Goal: Task Accomplishment & Management: Complete application form

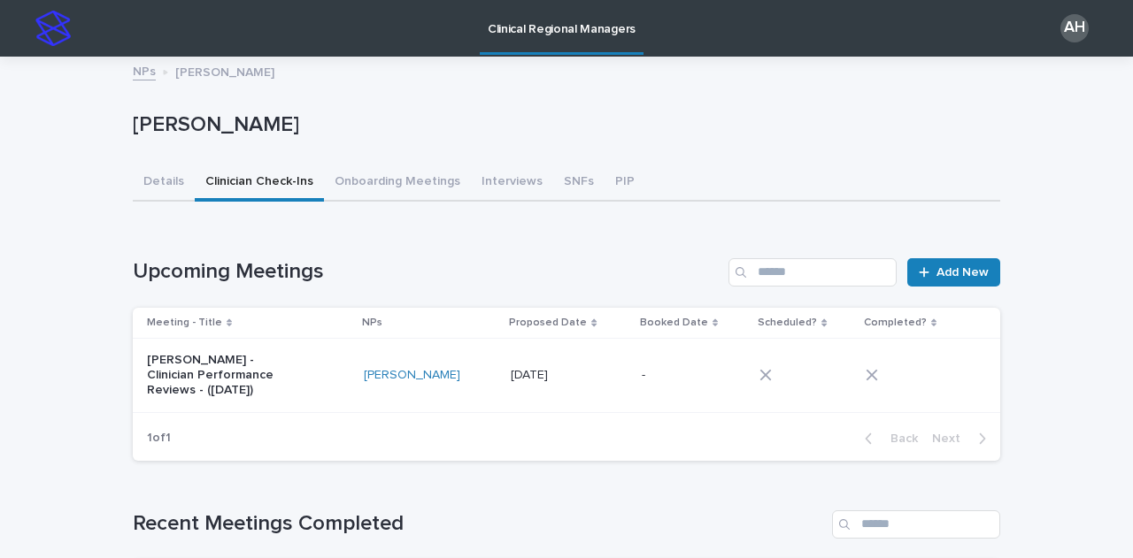
click at [137, 73] on link "NPs" at bounding box center [144, 70] width 23 height 20
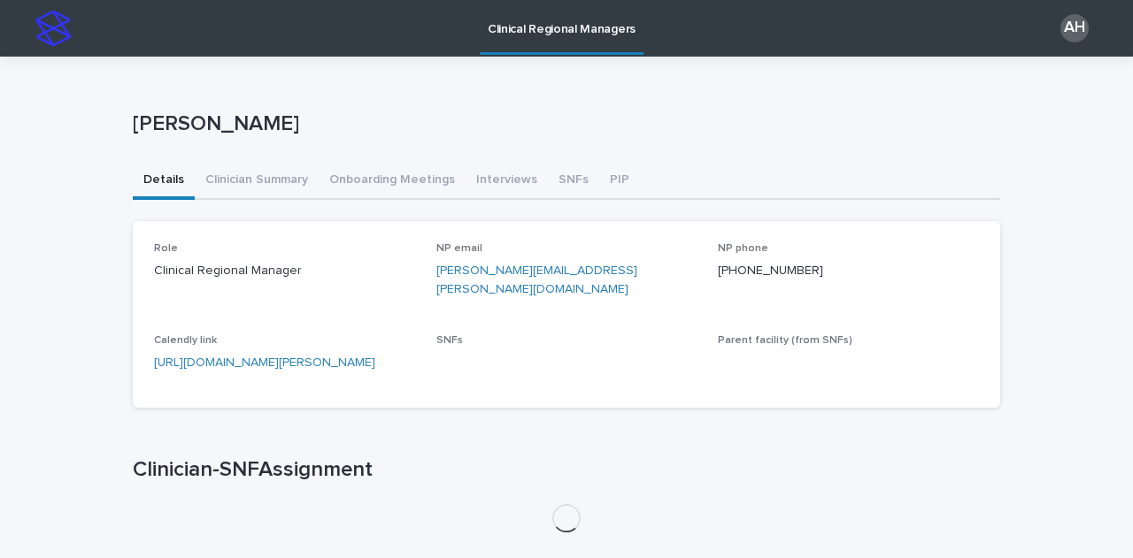
click at [37, 373] on div "Loading... Saving… Loading... Saving… [PERSON_NAME] [PERSON_NAME] Sorry, there …" at bounding box center [566, 346] width 1133 height 579
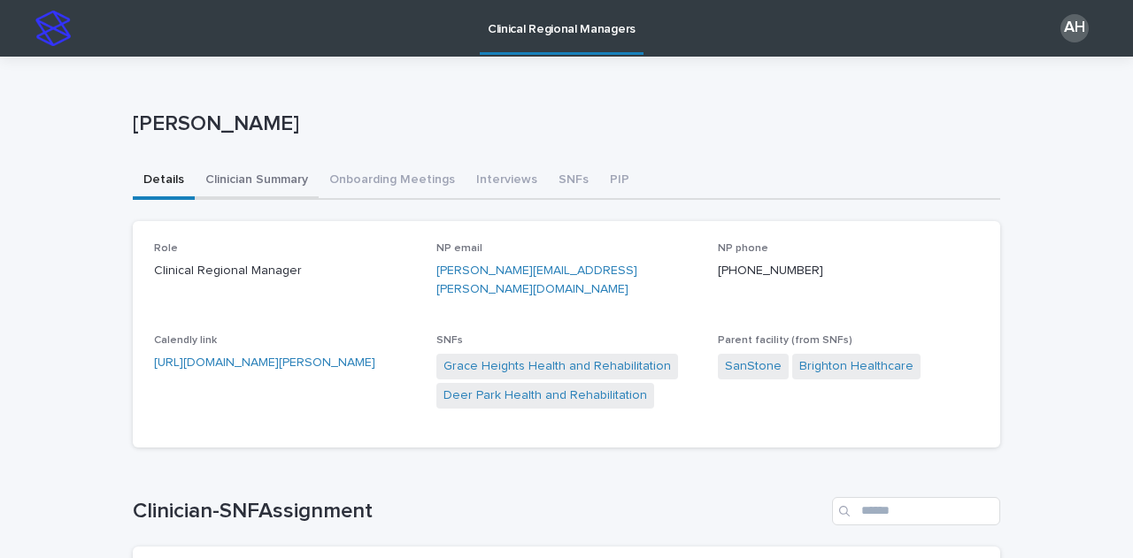
click at [238, 188] on button "Clinician Summary" at bounding box center [257, 181] width 124 height 37
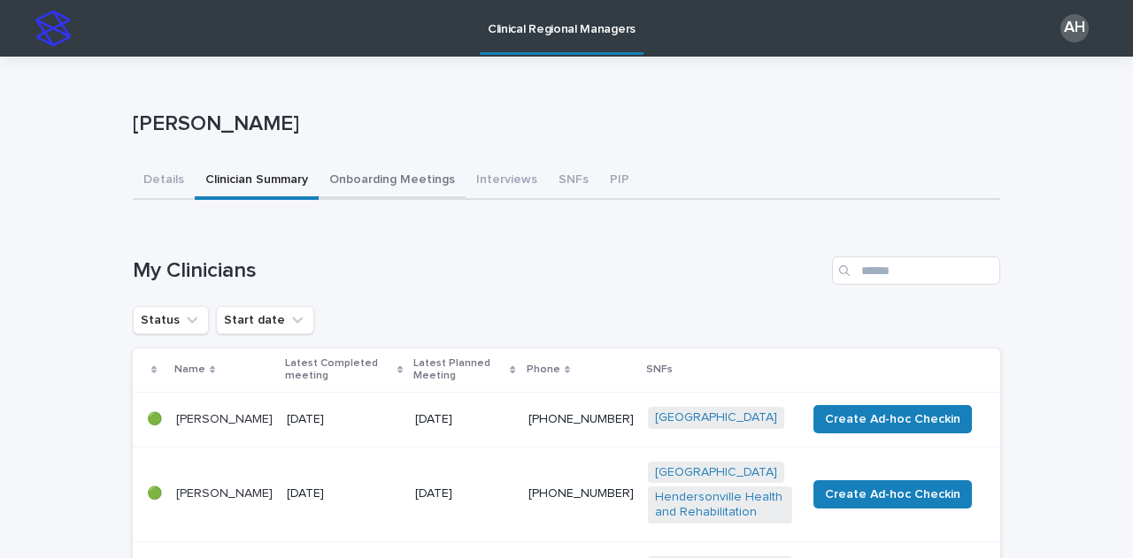
click at [363, 178] on button "Onboarding Meetings" at bounding box center [392, 181] width 147 height 37
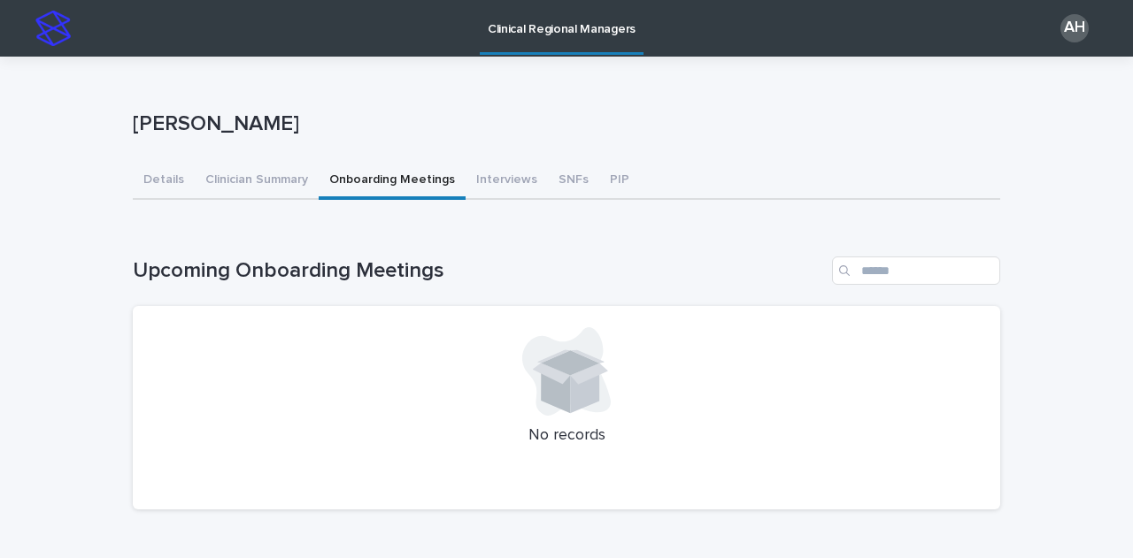
click at [256, 181] on button "Clinician Summary" at bounding box center [257, 181] width 124 height 37
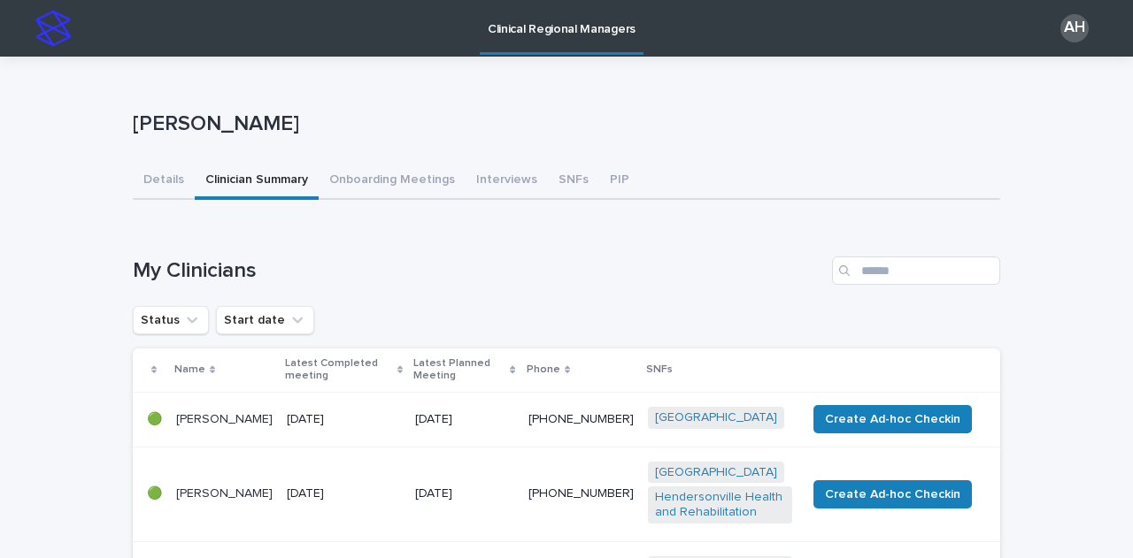
click at [486, 275] on h1 "My Clinicians" at bounding box center [479, 271] width 692 height 26
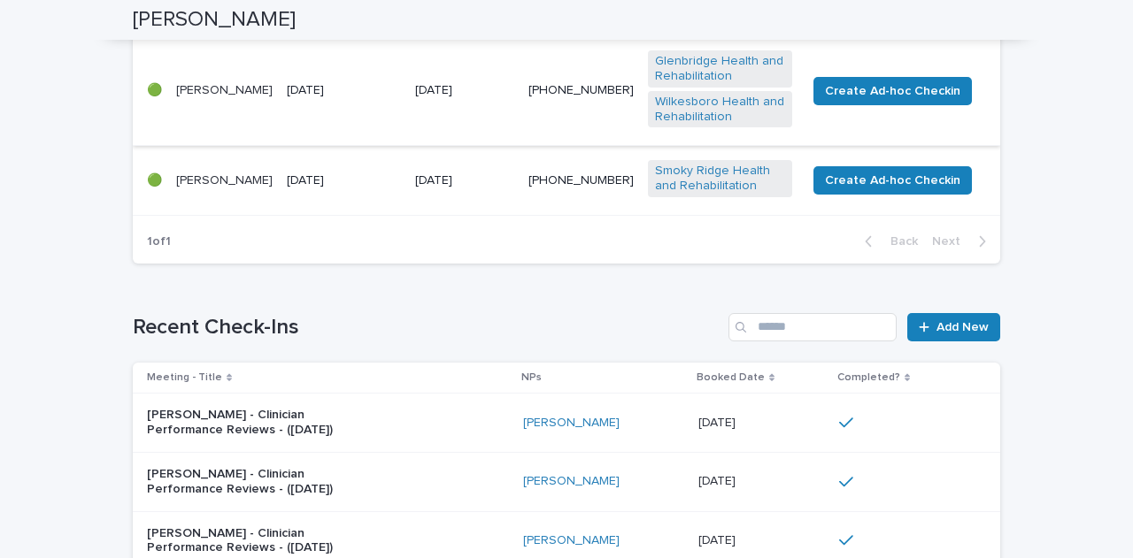
scroll to position [580, 0]
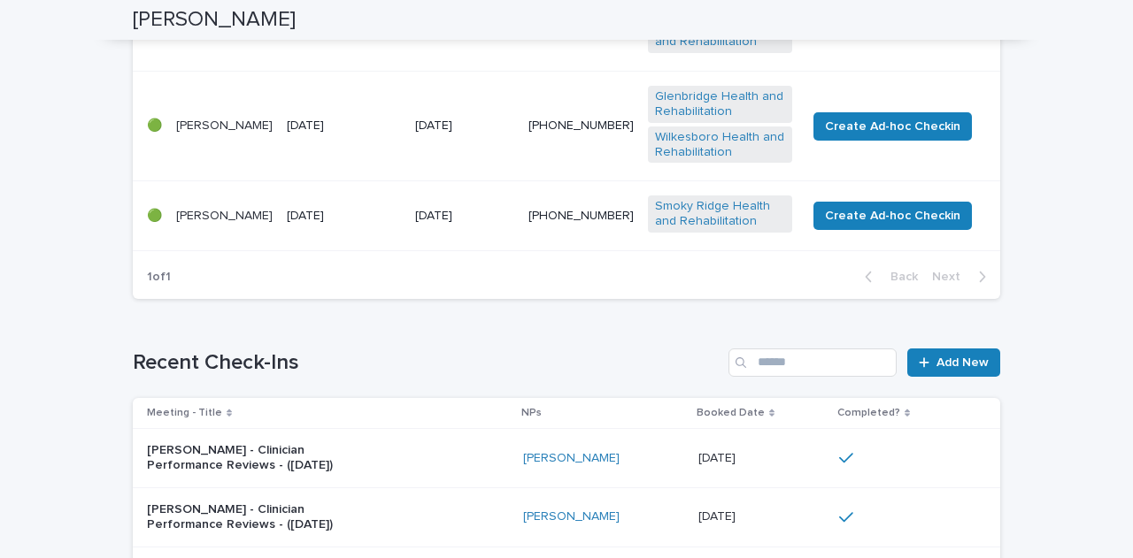
click at [207, 134] on p "[PERSON_NAME]" at bounding box center [224, 126] width 96 height 15
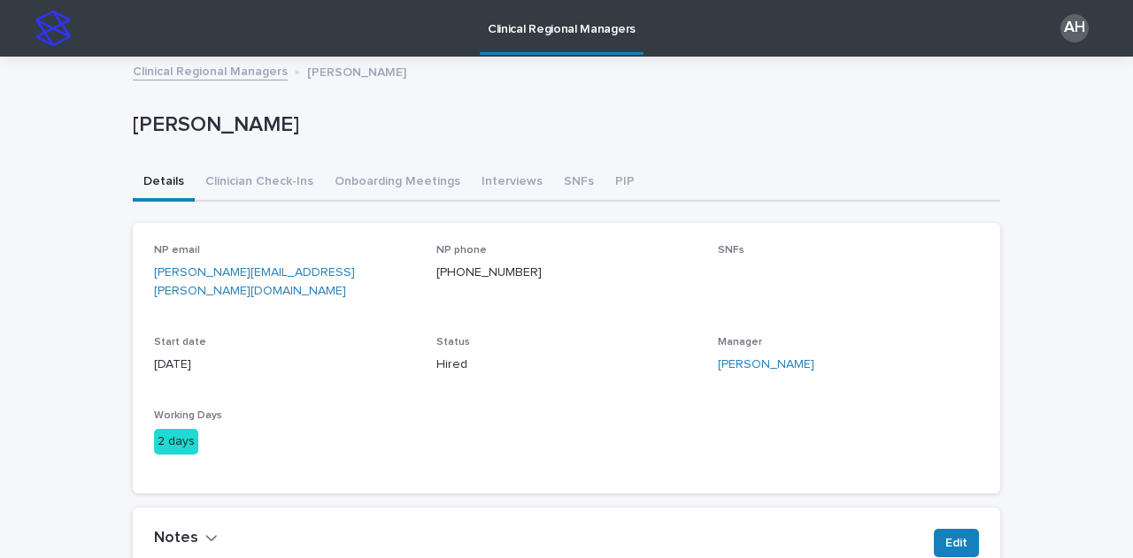
click at [1062, 190] on div "Loading... Saving… Loading... Saving… [PERSON_NAME] [PERSON_NAME] Sorry, there …" at bounding box center [566, 369] width 1133 height 623
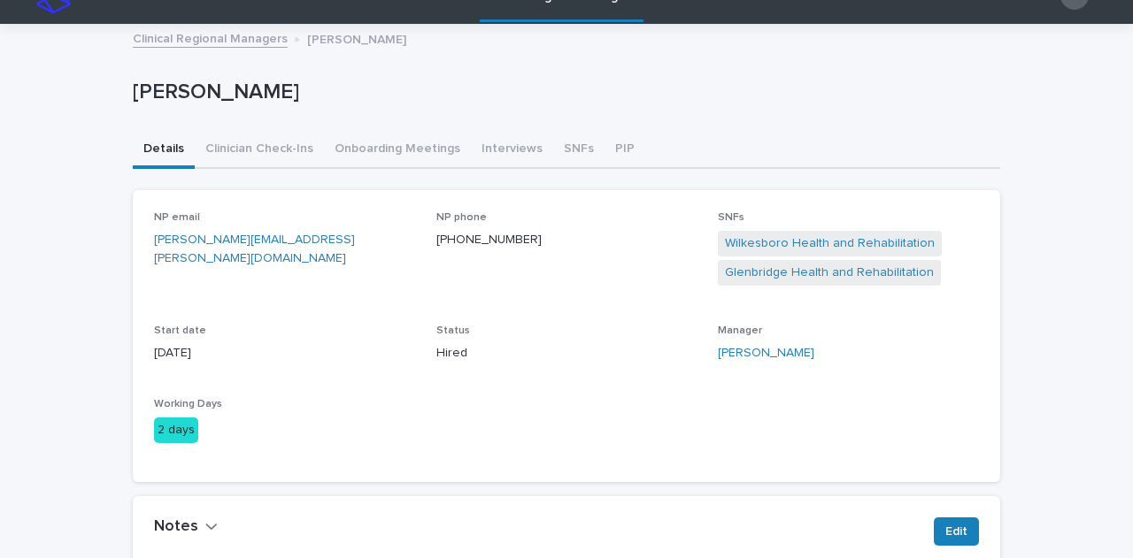
scroll to position [35, 0]
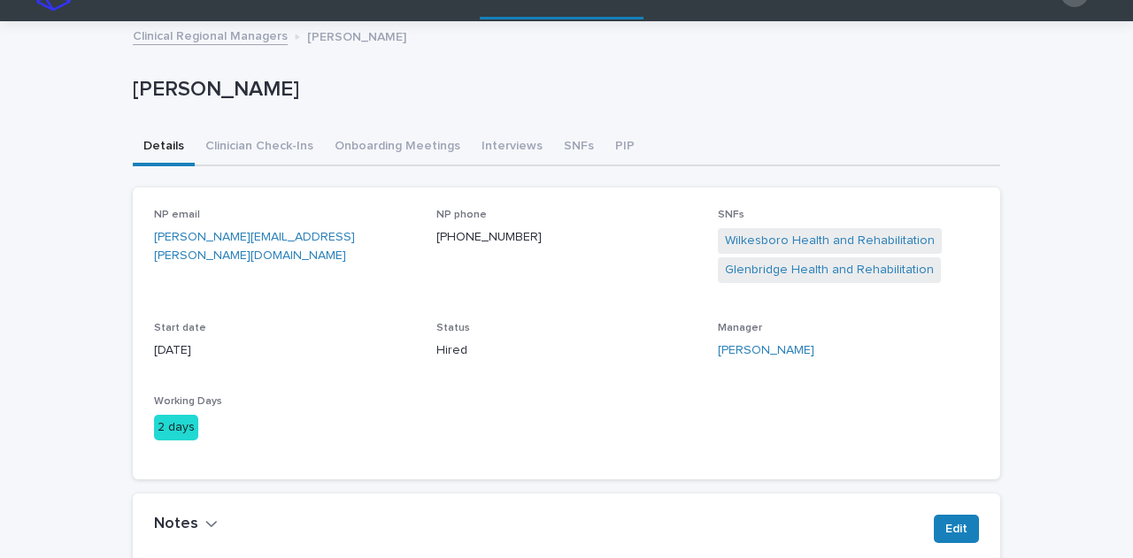
click at [1062, 190] on div "Loading... Saving… Loading... Saving… [PERSON_NAME] [PERSON_NAME] Sorry, there …" at bounding box center [566, 345] width 1133 height 644
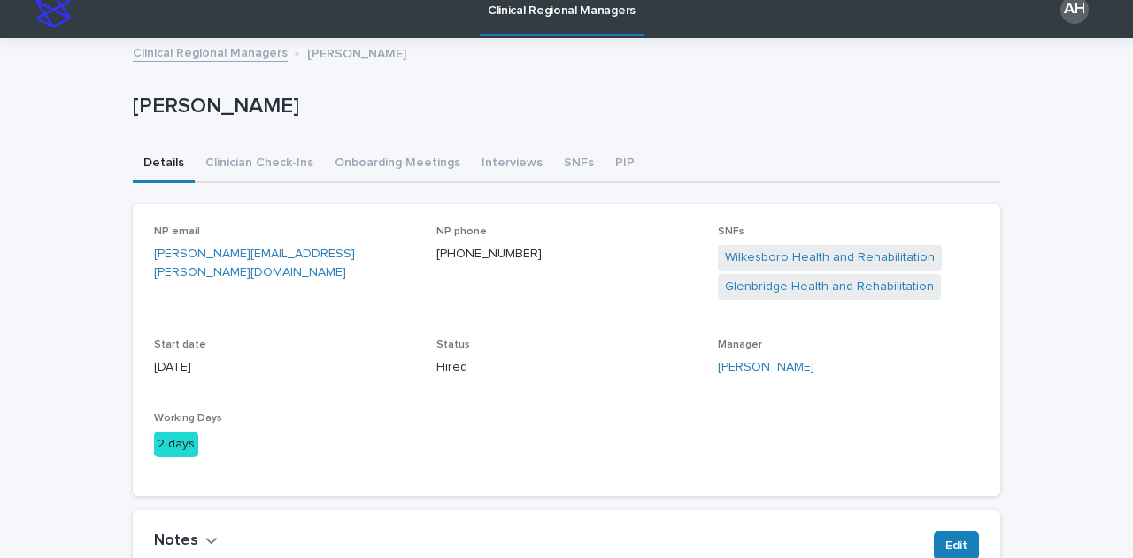
scroll to position [17, 0]
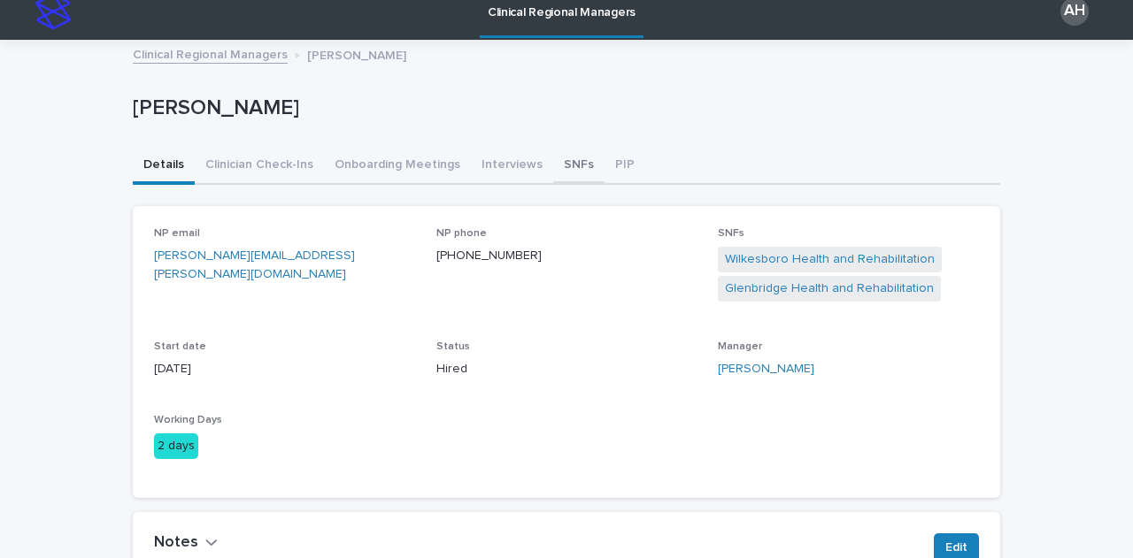
click at [560, 162] on button "SNFs" at bounding box center [578, 166] width 51 height 37
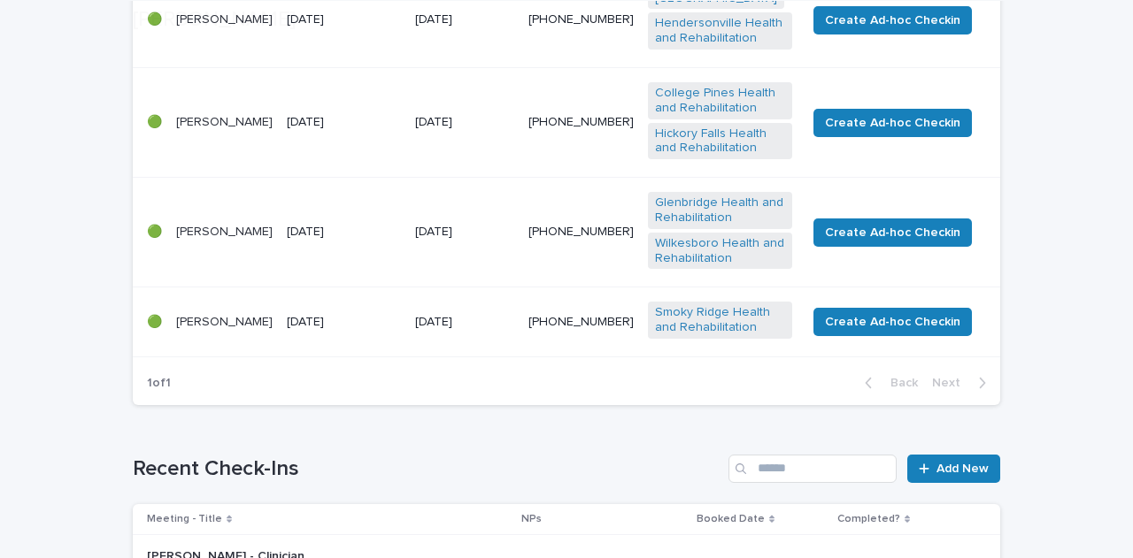
scroll to position [495, 0]
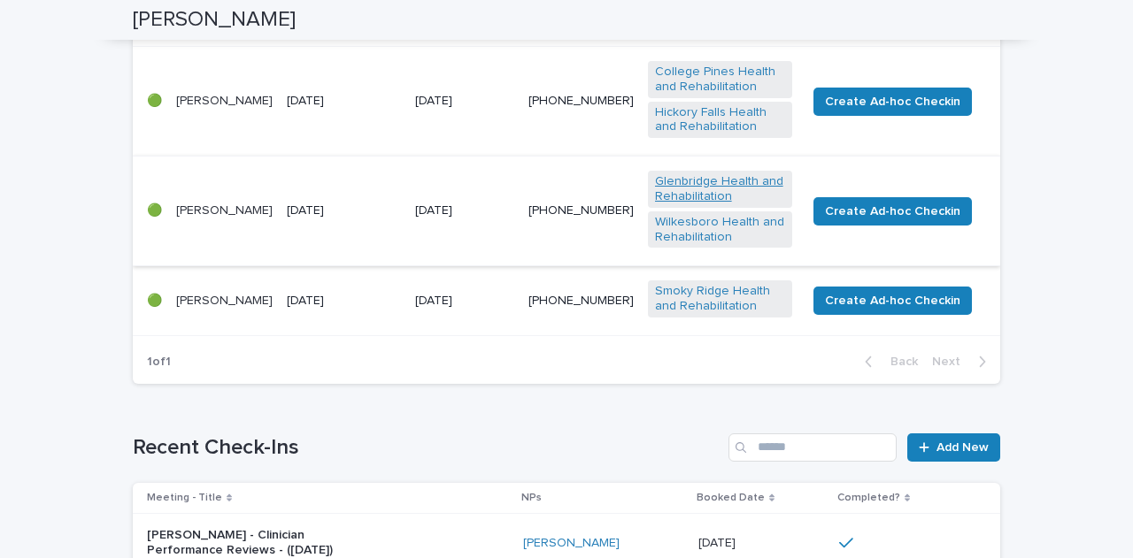
click at [680, 192] on link "Glenbridge Health and Rehabilitation" at bounding box center [720, 189] width 130 height 30
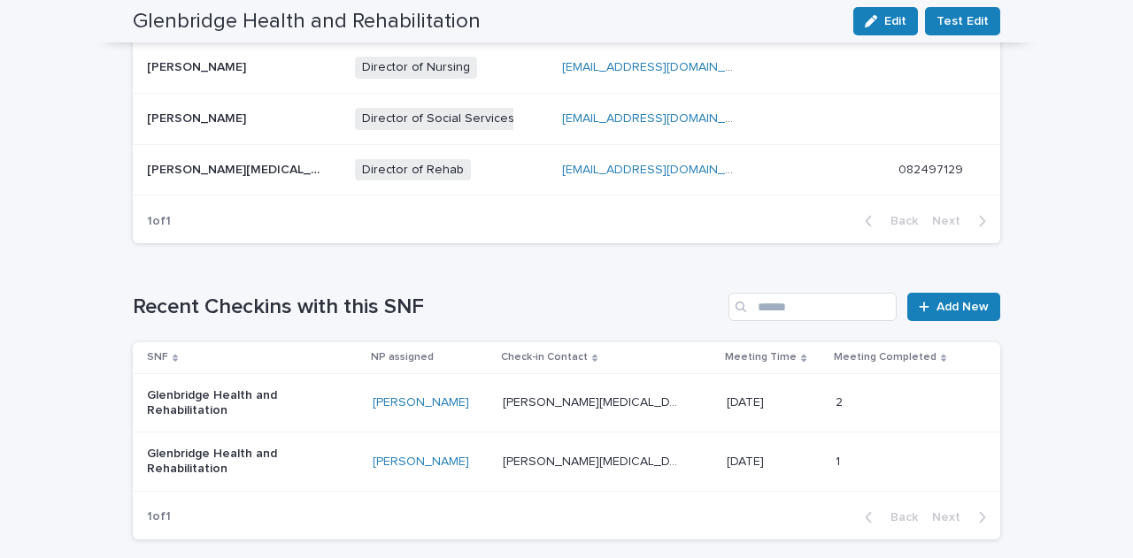
scroll to position [920, 0]
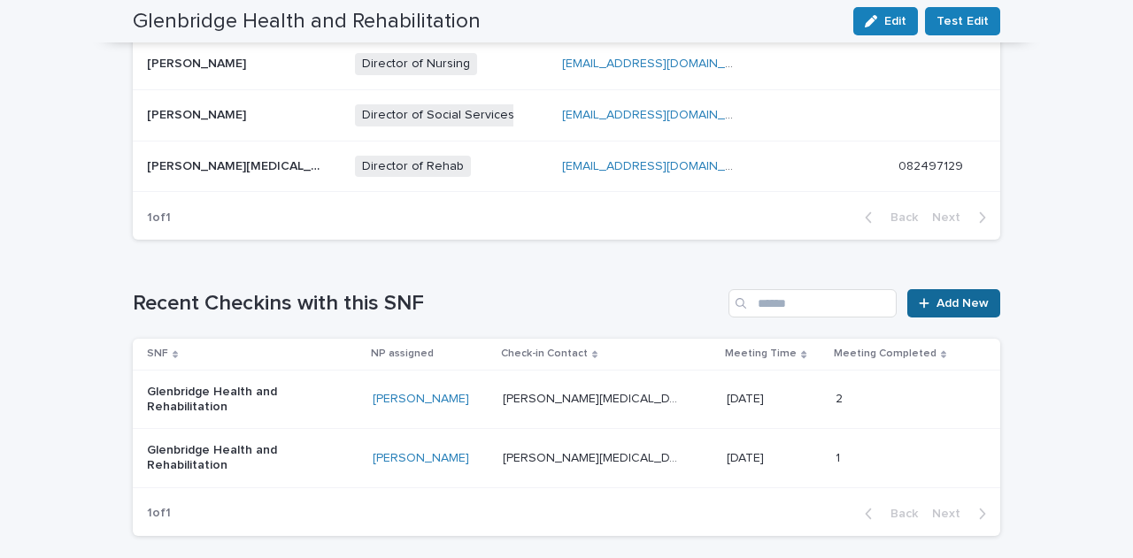
click at [970, 303] on span "Add New" at bounding box center [962, 303] width 52 height 12
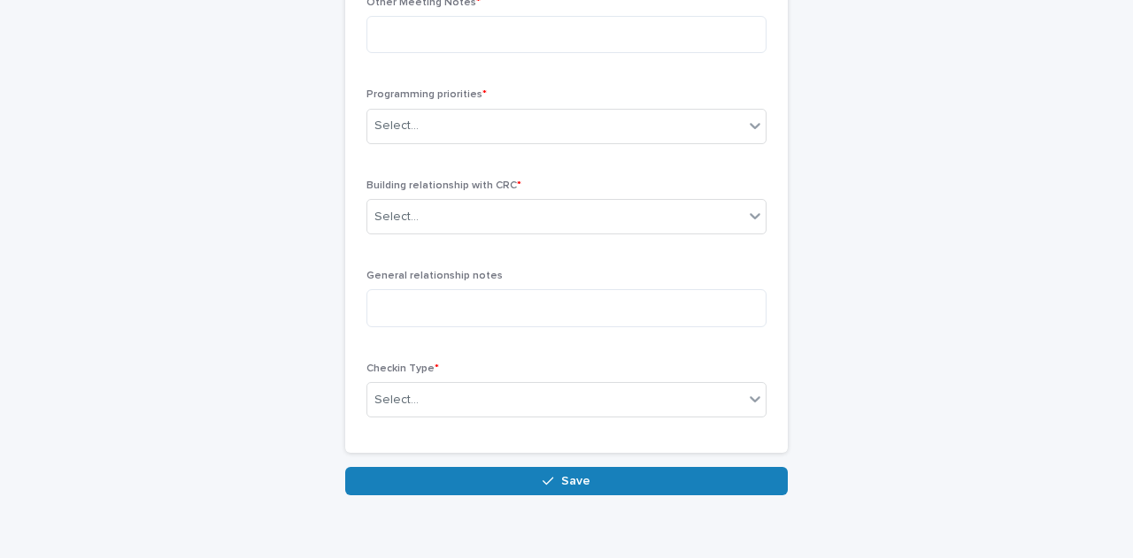
scroll to position [921, 0]
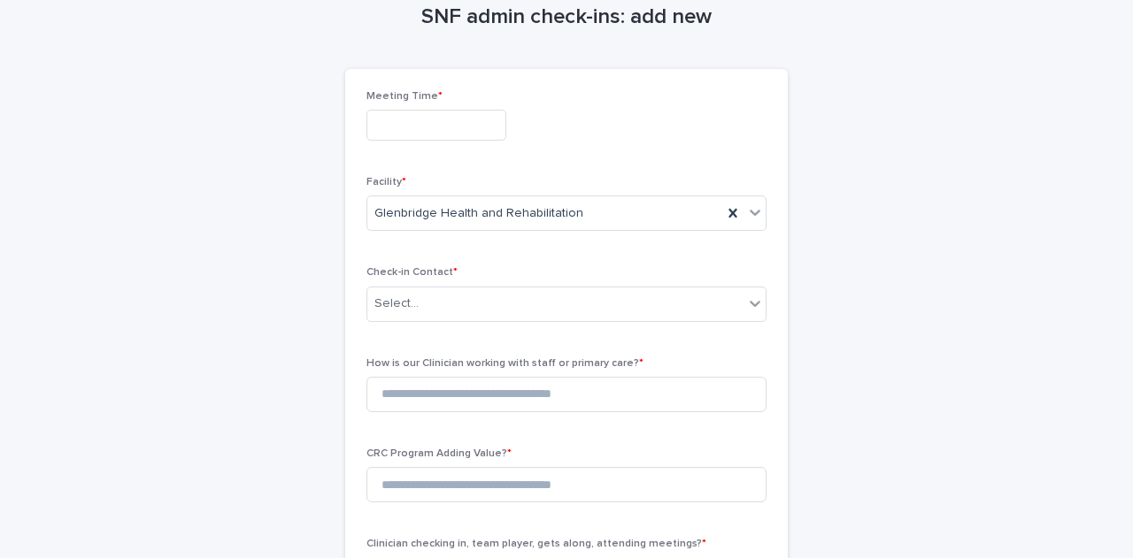
scroll to position [1, 0]
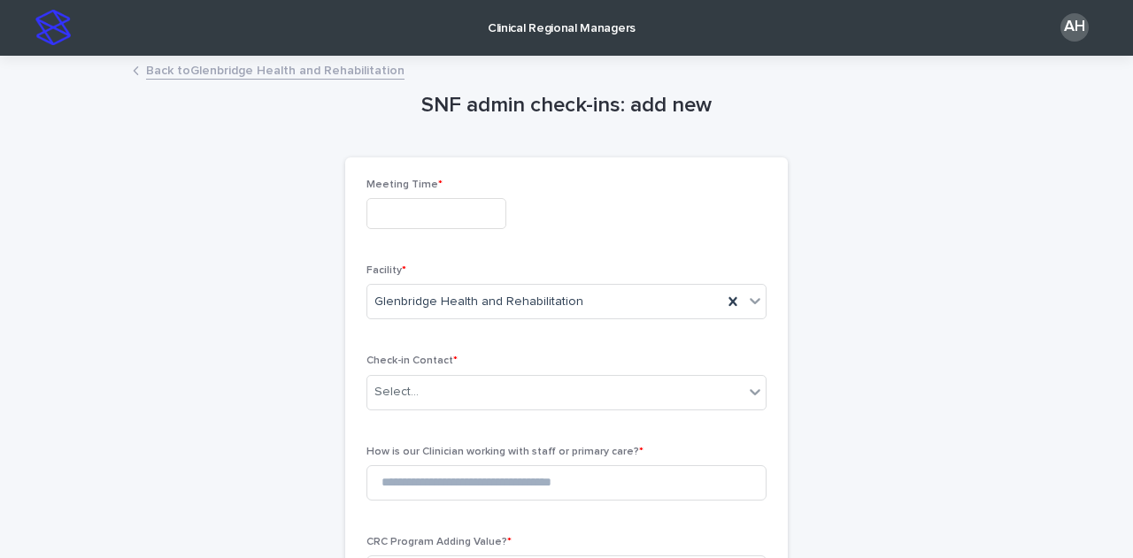
click at [167, 72] on link "Back to Glenbridge Health and Rehabilitation" at bounding box center [275, 69] width 258 height 20
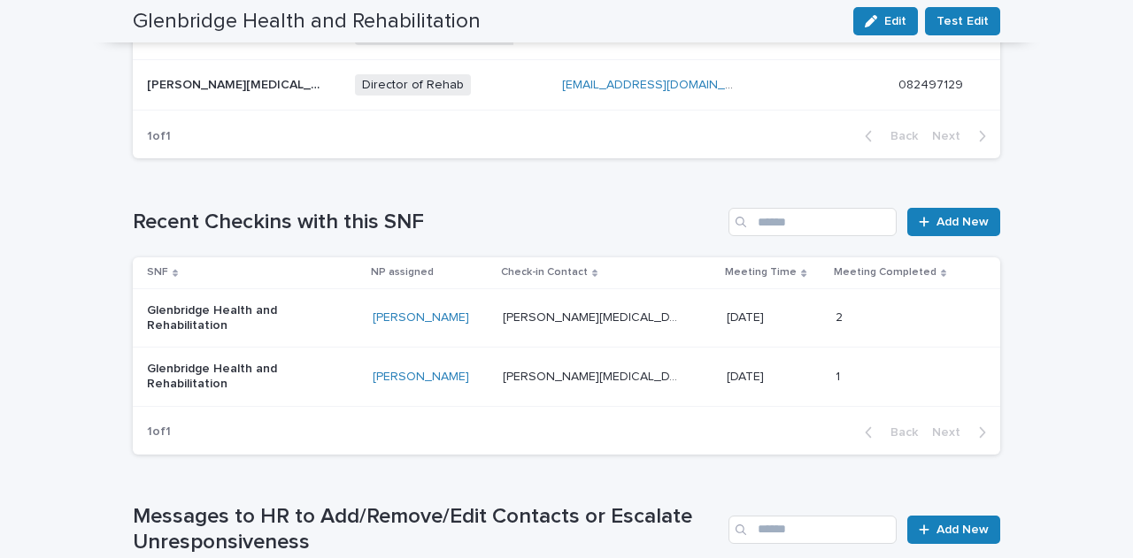
scroll to position [1063, 0]
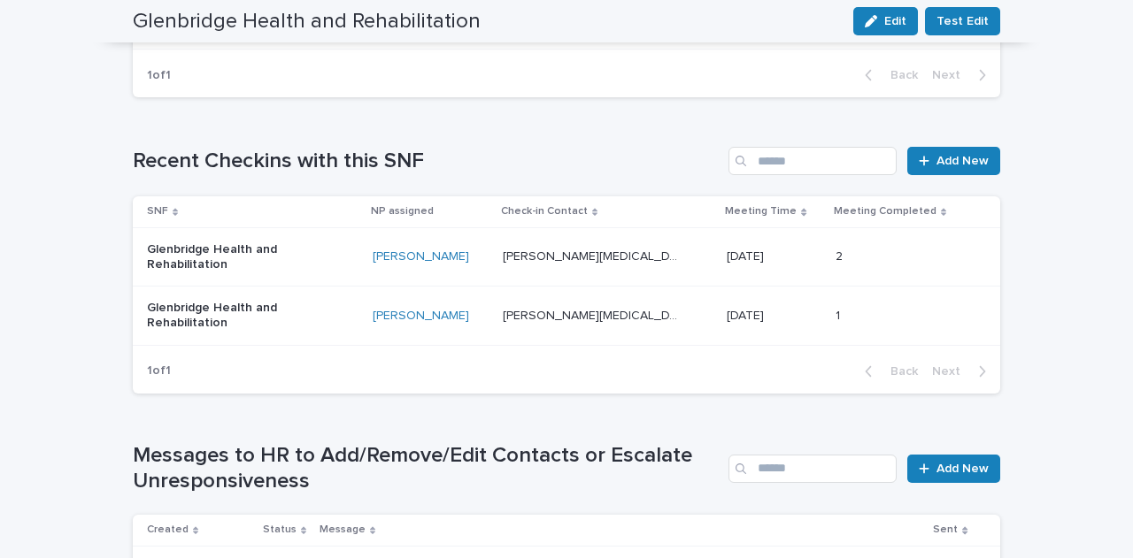
click at [835, 254] on p "2" at bounding box center [840, 255] width 11 height 19
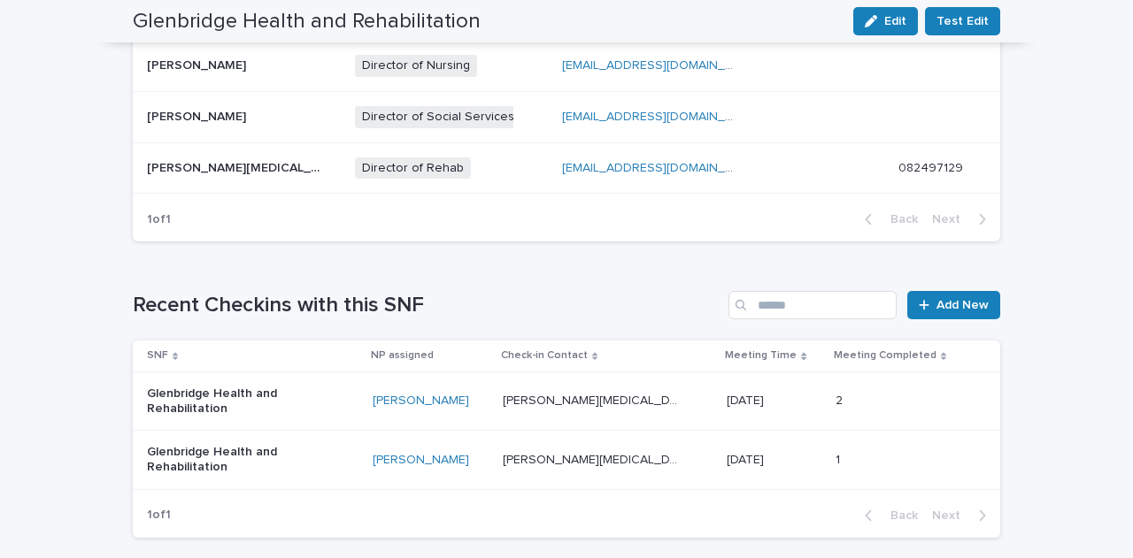
scroll to position [920, 0]
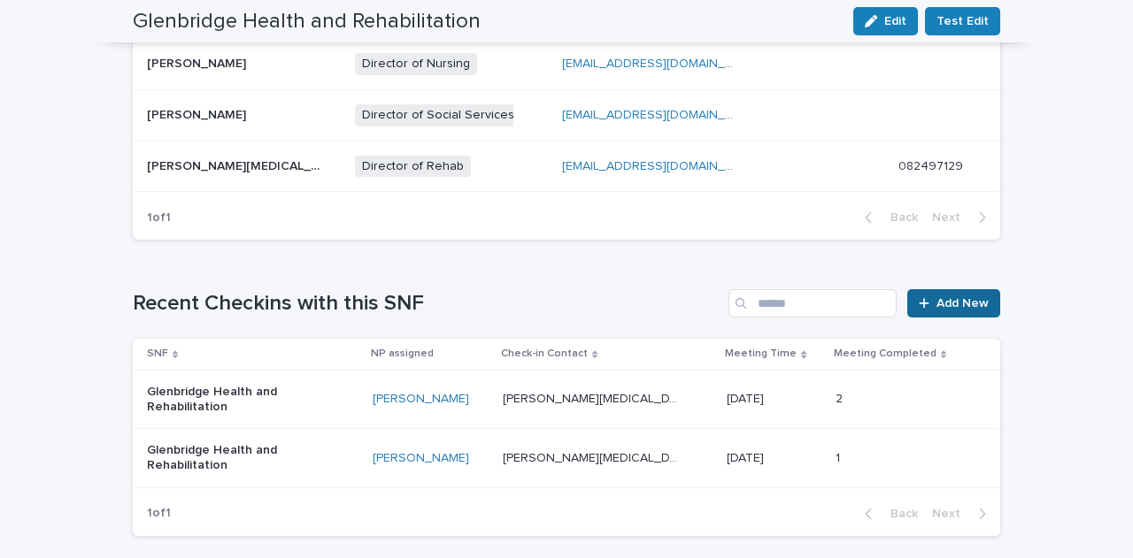
click at [958, 307] on link "Add New" at bounding box center [953, 303] width 93 height 28
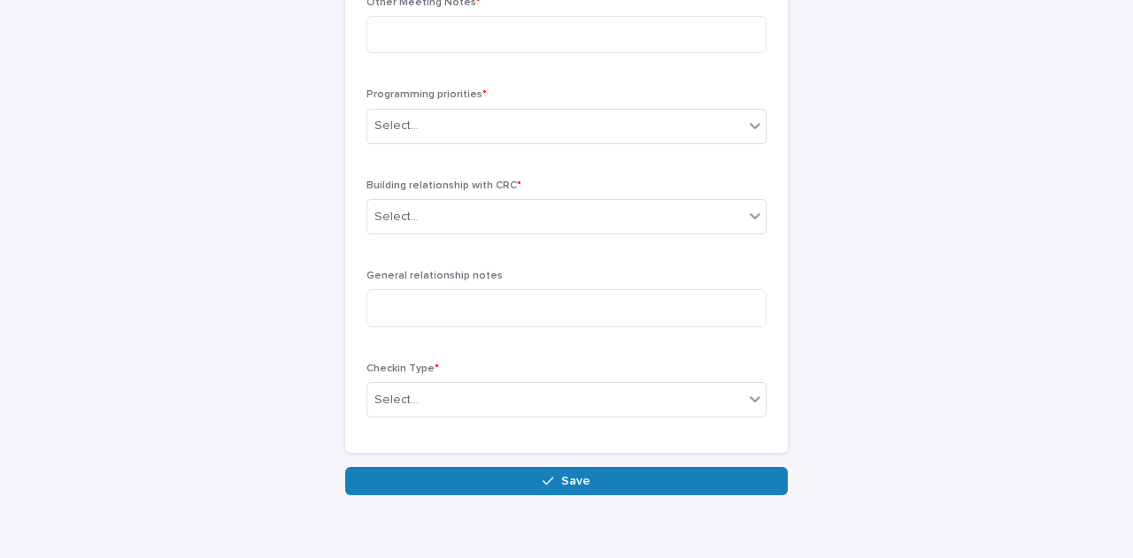
scroll to position [921, 0]
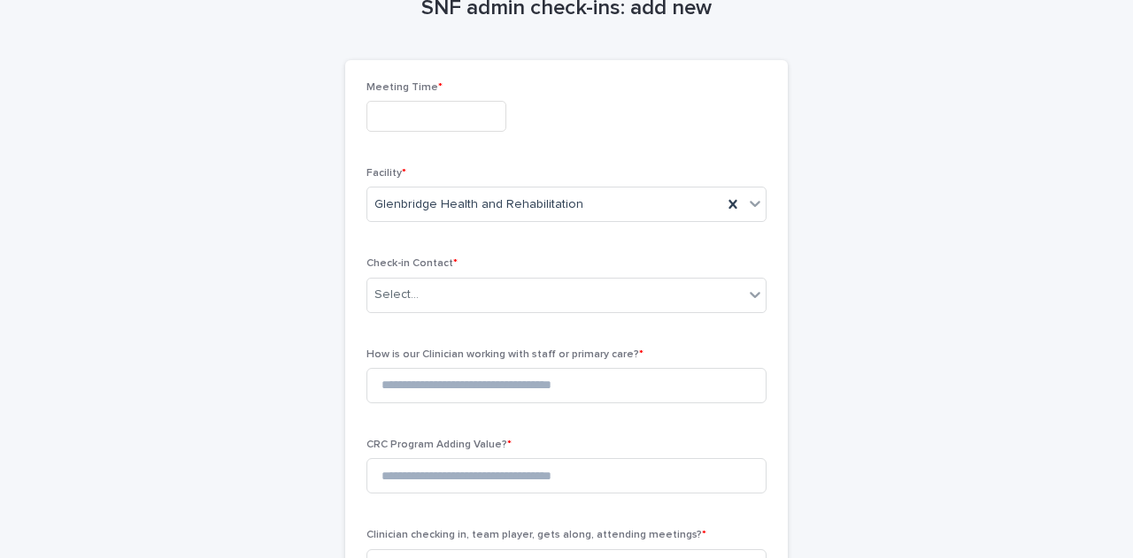
scroll to position [72, 0]
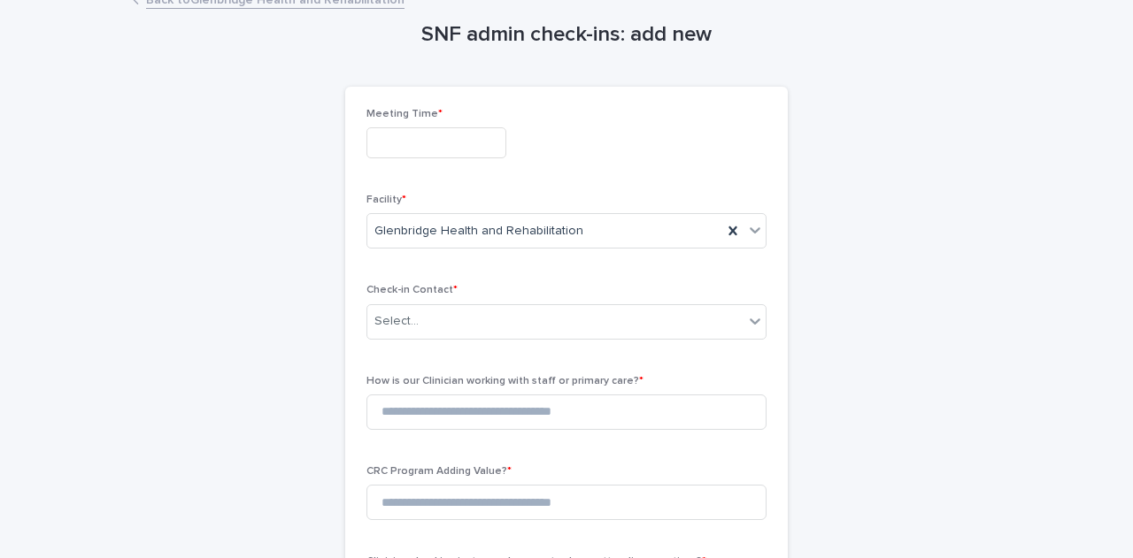
click at [489, 131] on input "text" at bounding box center [436, 142] width 140 height 31
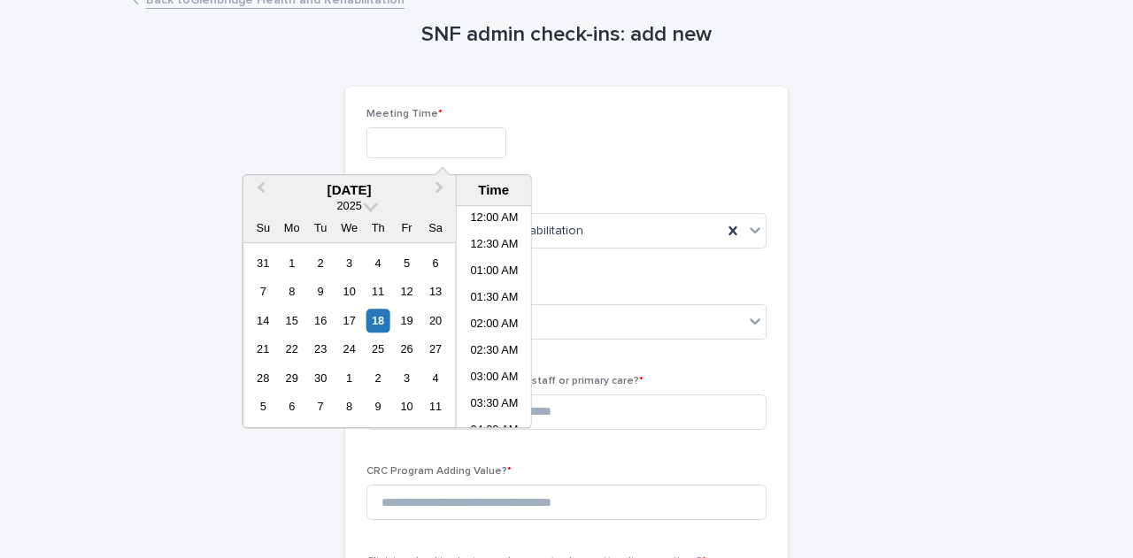
scroll to position [460, 0]
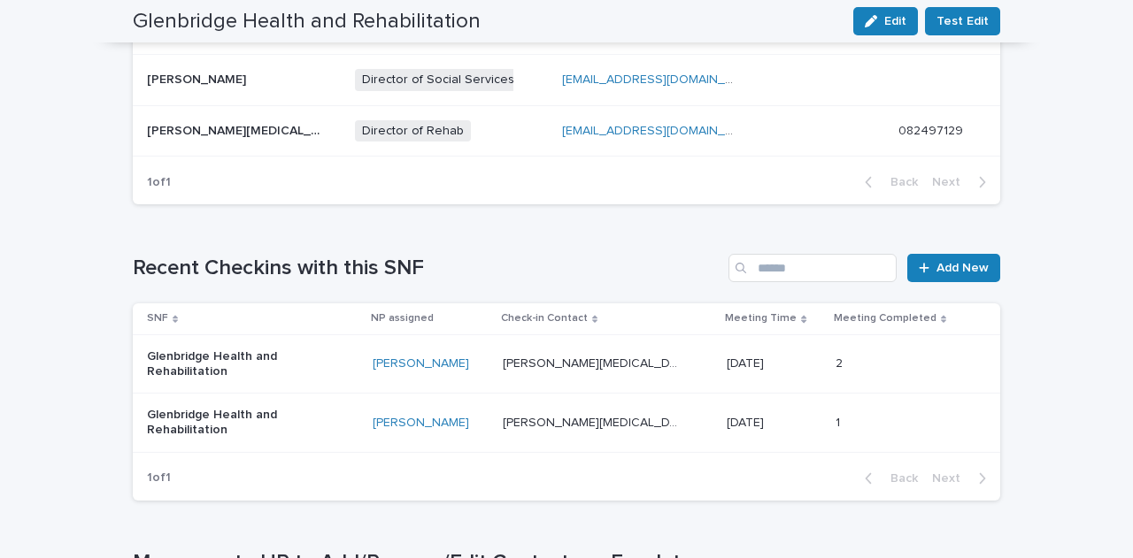
scroll to position [956, 0]
click at [439, 373] on div "[PERSON_NAME]" at bounding box center [431, 363] width 116 height 29
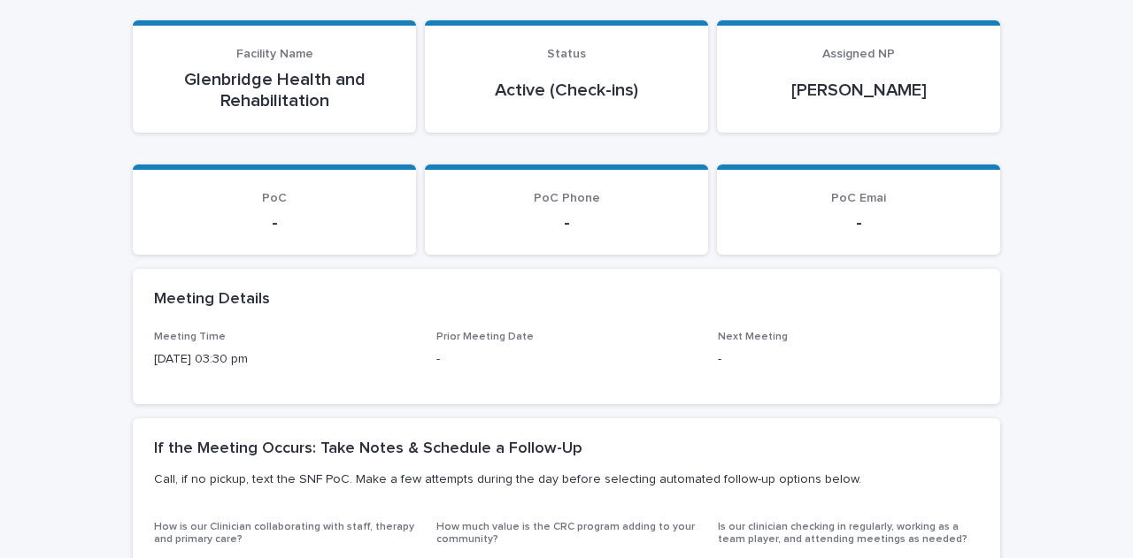
scroll to position [112, 0]
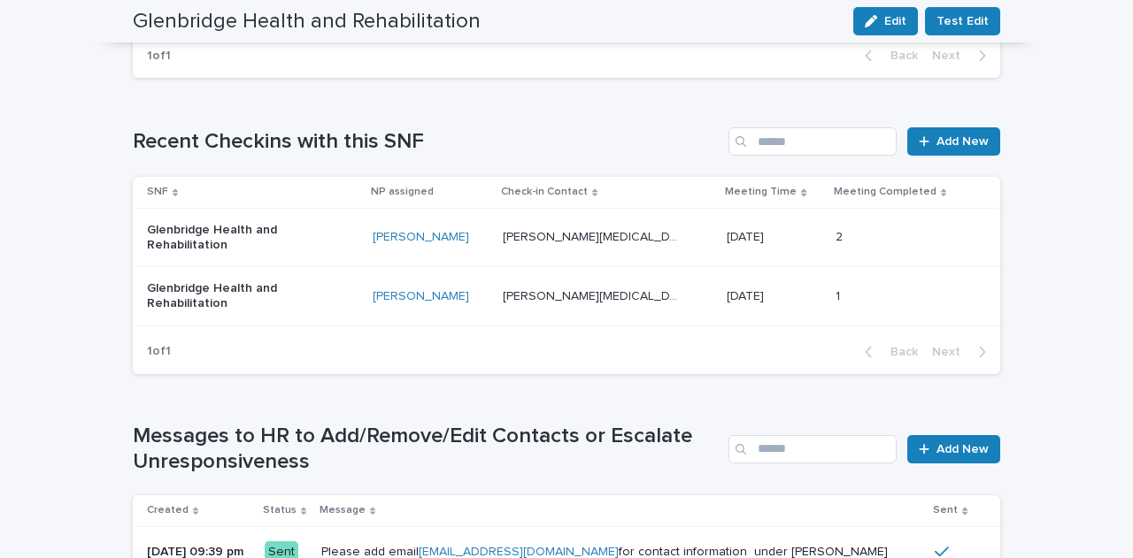
scroll to position [1103, 0]
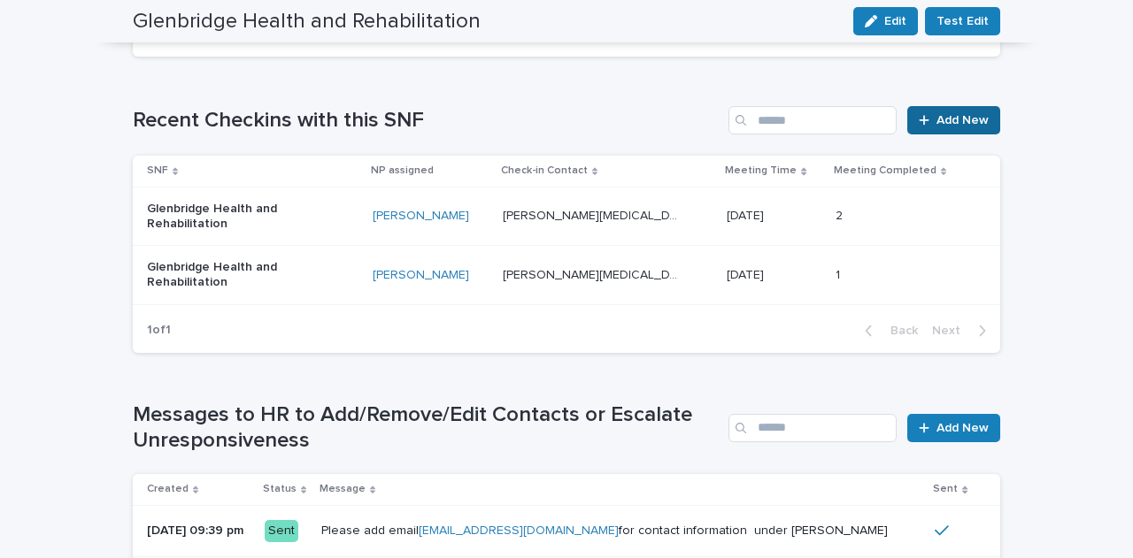
click at [936, 119] on span "Add New" at bounding box center [962, 120] width 52 height 12
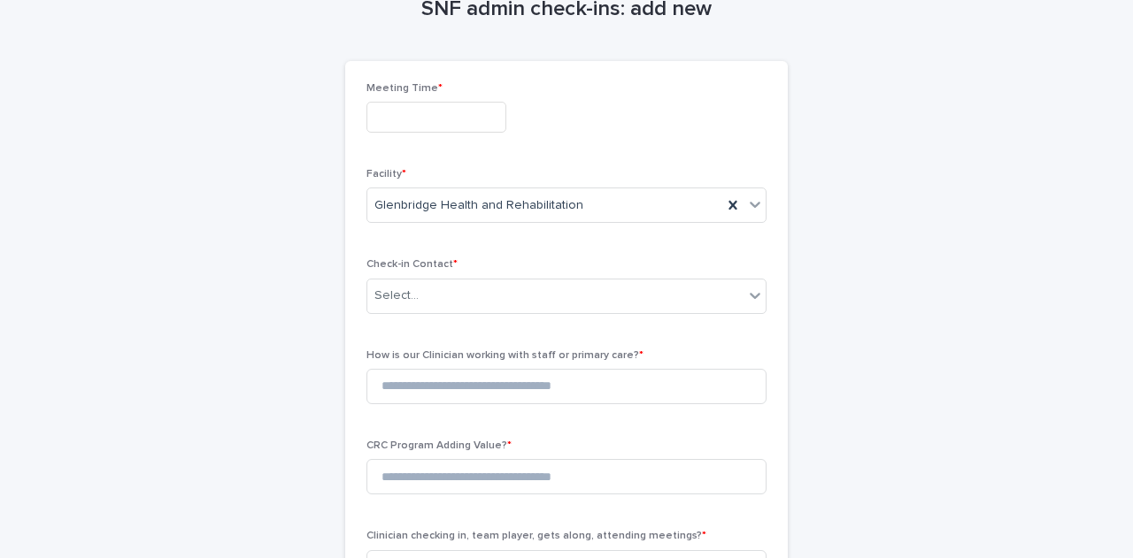
scroll to position [94, 0]
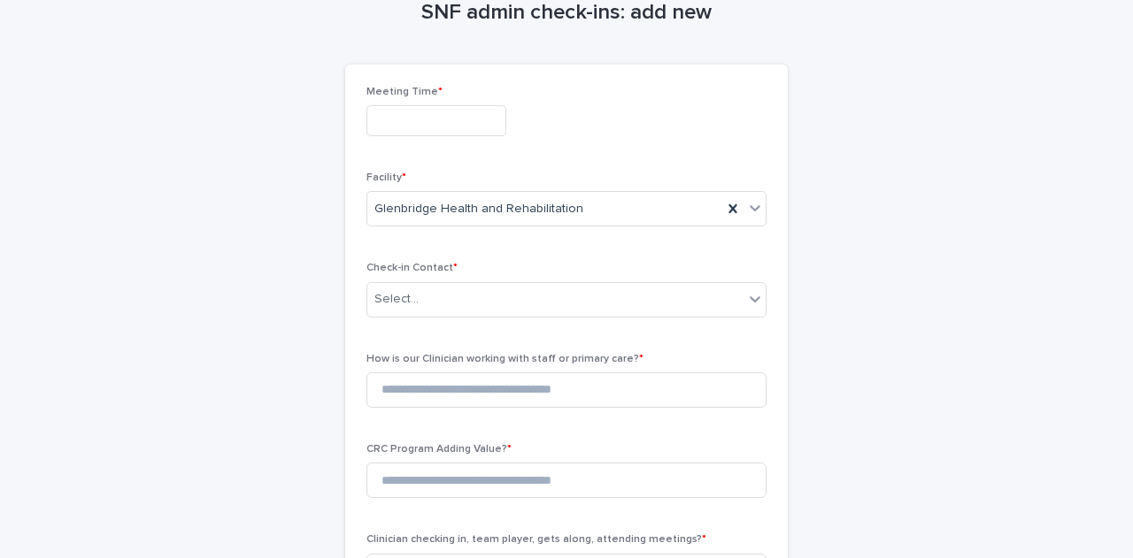
click at [457, 125] on input "text" at bounding box center [436, 120] width 140 height 31
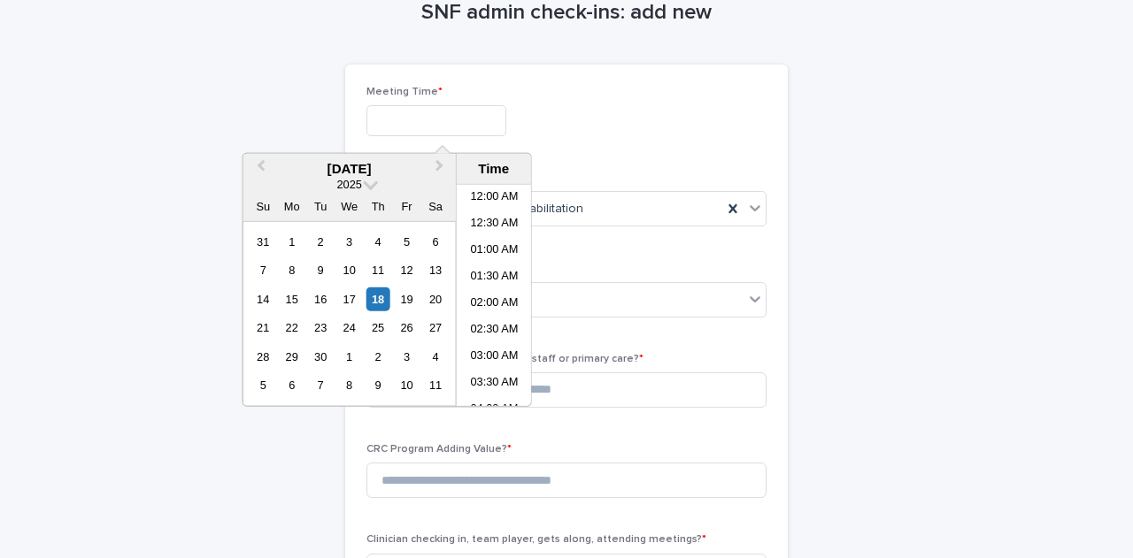
scroll to position [460, 0]
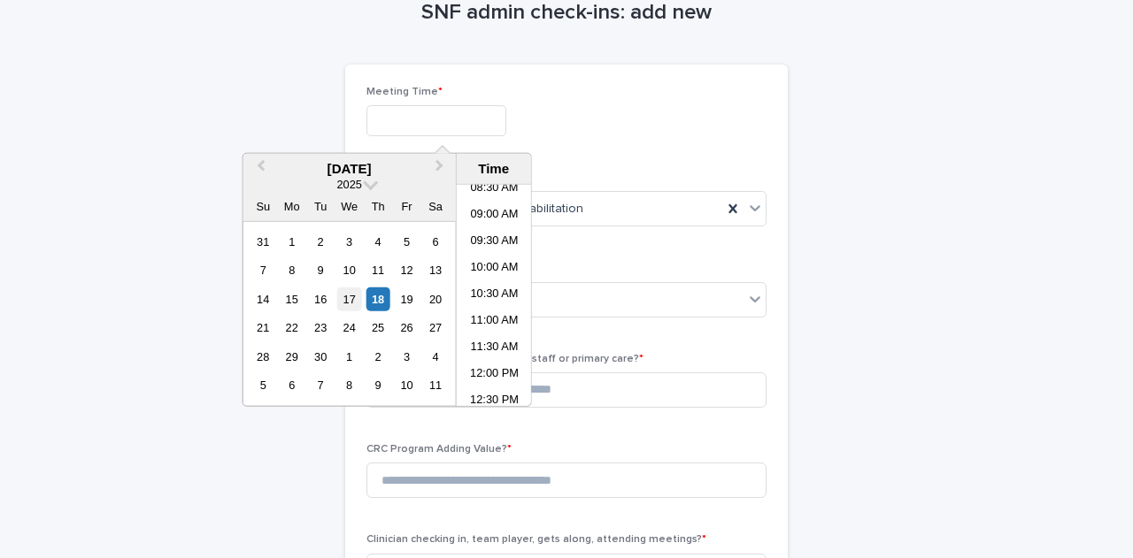
click at [349, 300] on div "17" at bounding box center [349, 300] width 24 height 24
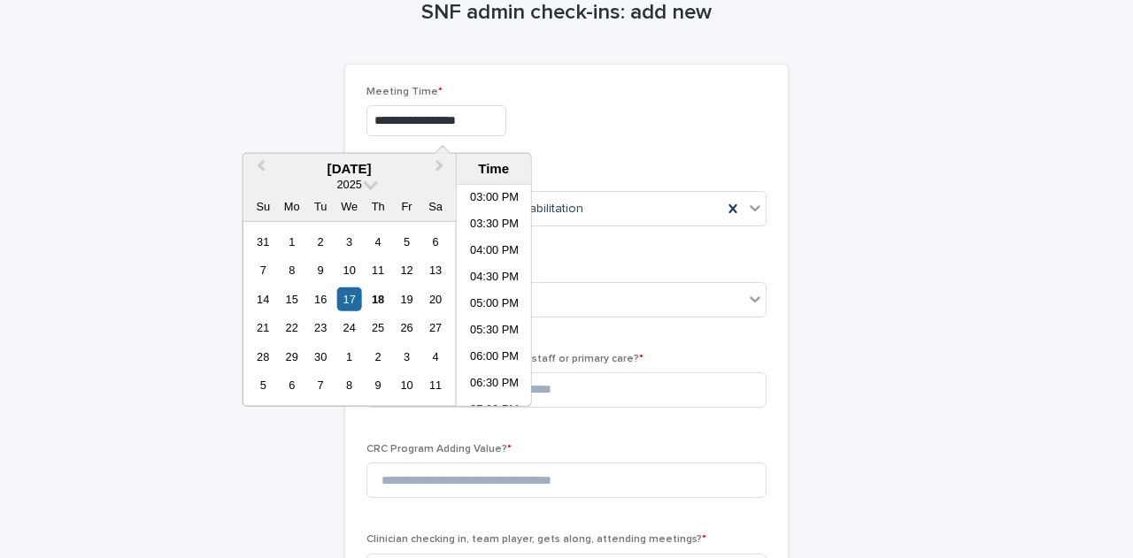
scroll to position [807, 0]
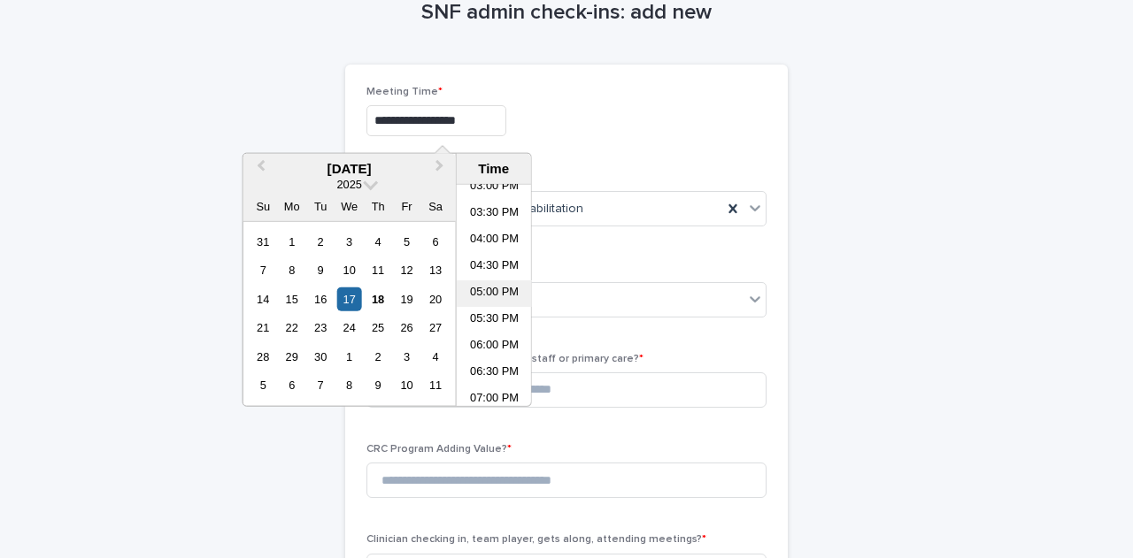
click at [488, 293] on li "05:00 PM" at bounding box center [494, 293] width 75 height 27
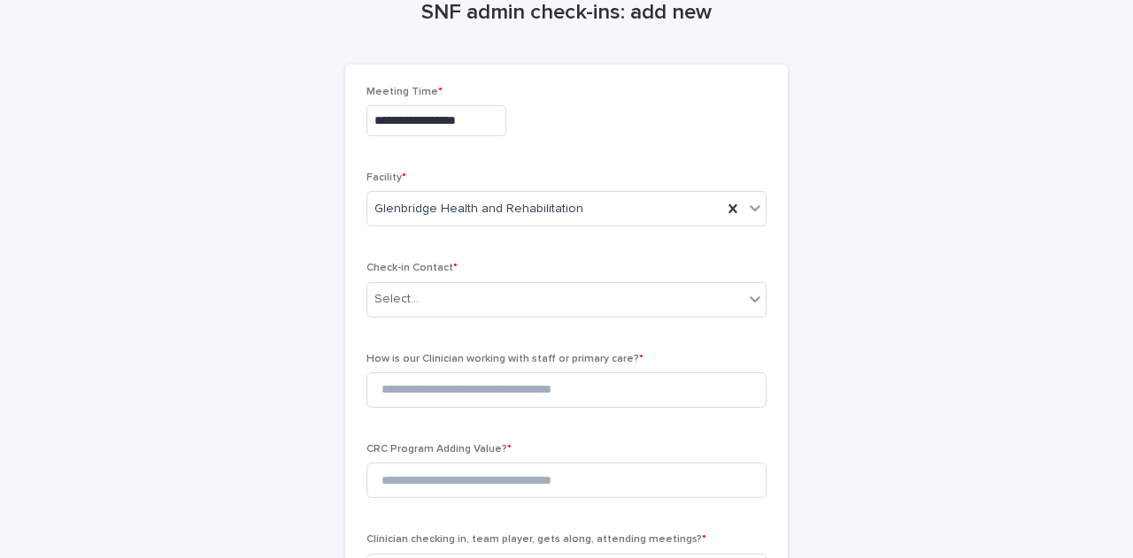
type input "**********"
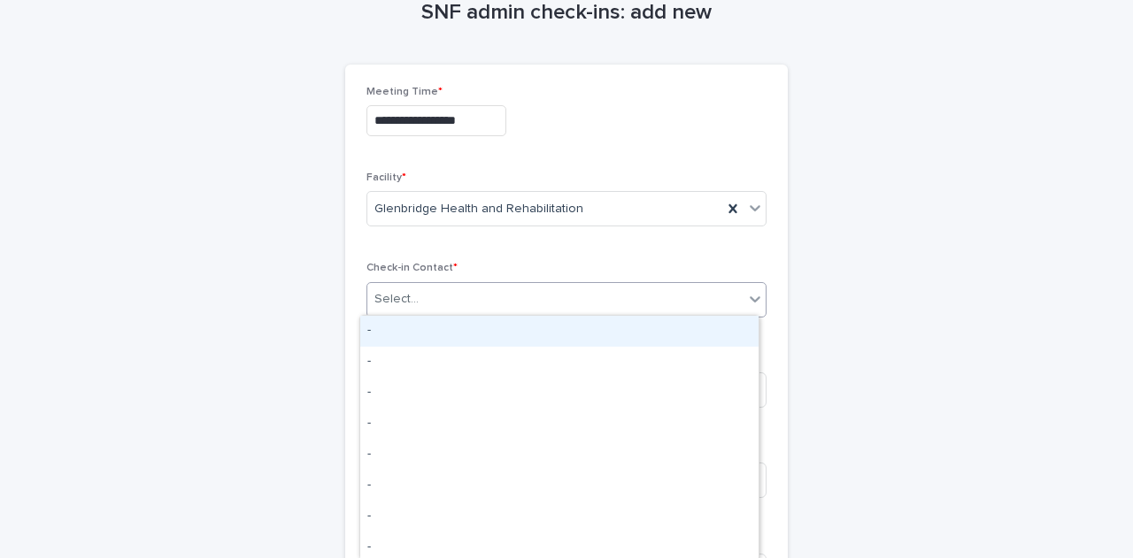
click at [544, 300] on div "Select..." at bounding box center [555, 299] width 376 height 29
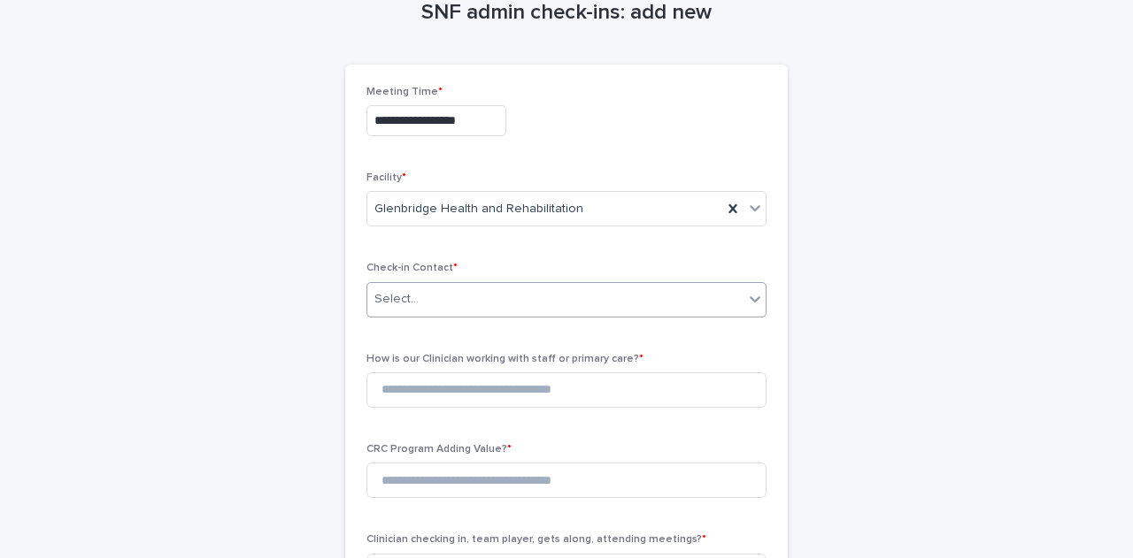
click at [544, 300] on div "Select..." at bounding box center [555, 299] width 376 height 29
click at [748, 297] on icon at bounding box center [755, 299] width 18 height 18
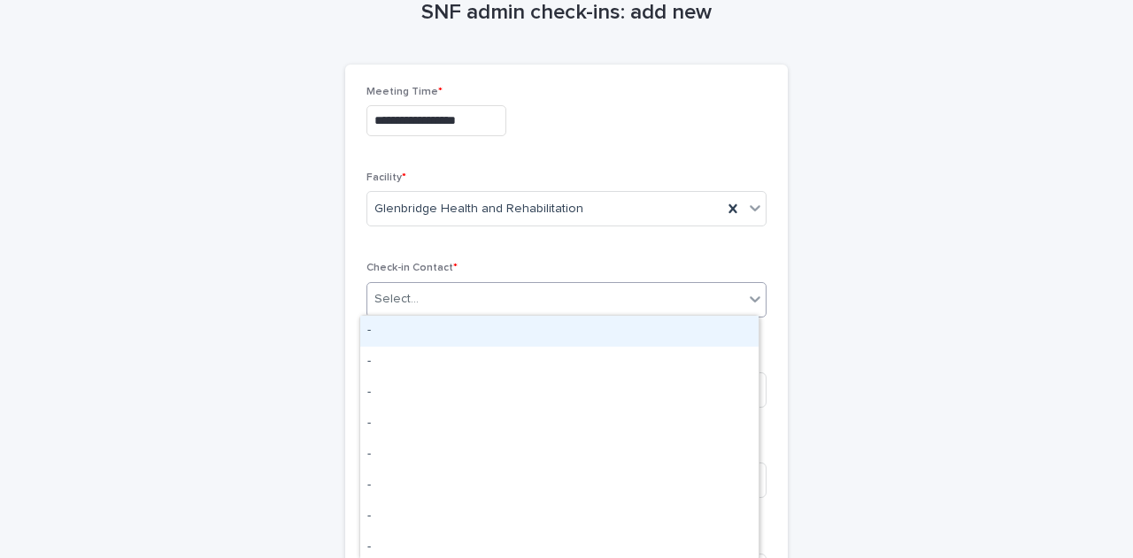
click at [637, 303] on div "Select..." at bounding box center [555, 299] width 376 height 29
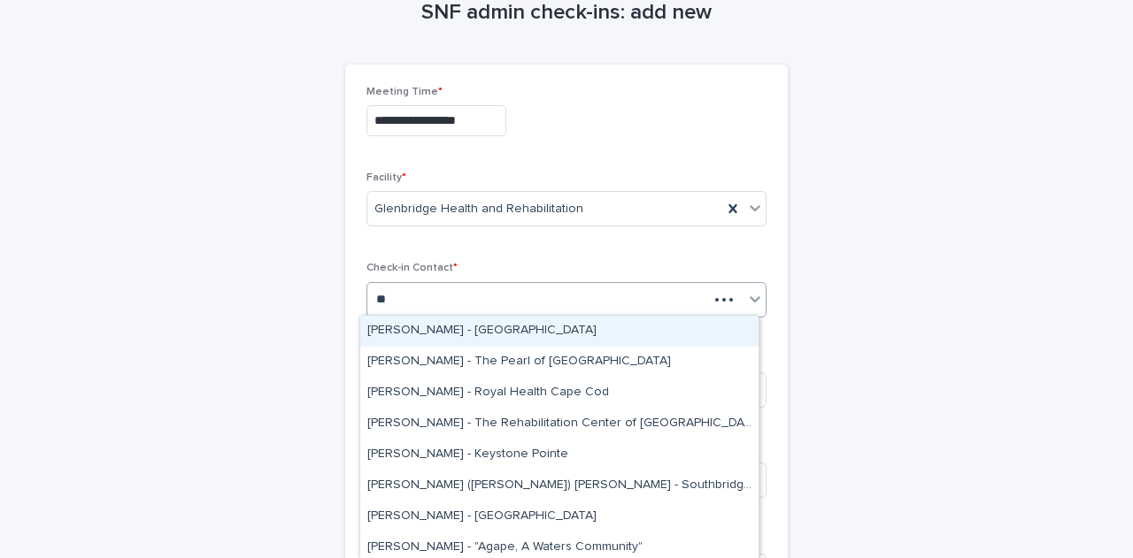
type input "***"
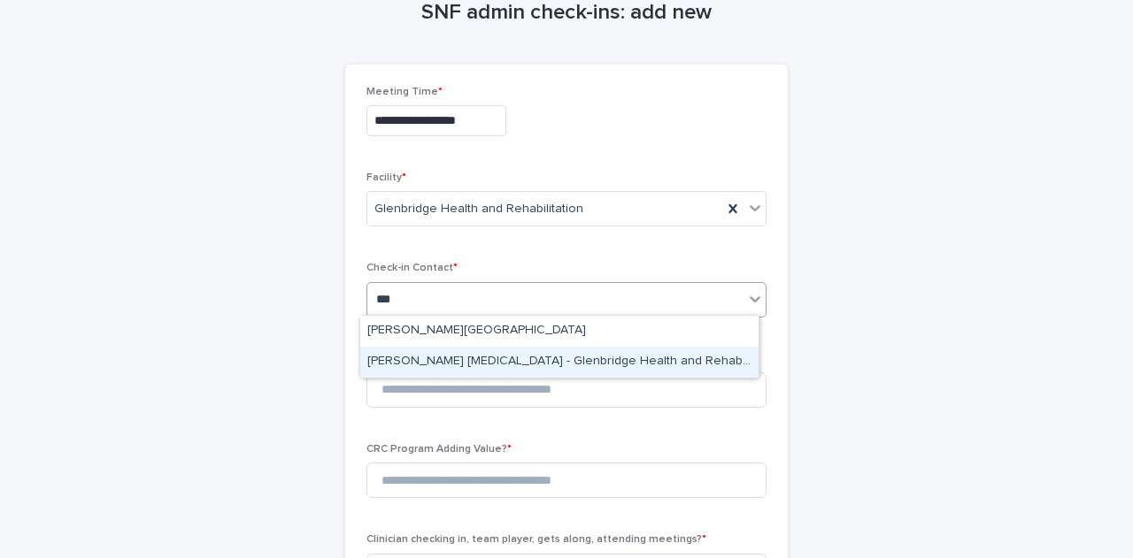
click at [600, 364] on div "[PERSON_NAME] [MEDICAL_DATA] - Glenbridge Health and Rehabilitation" at bounding box center [559, 362] width 398 height 31
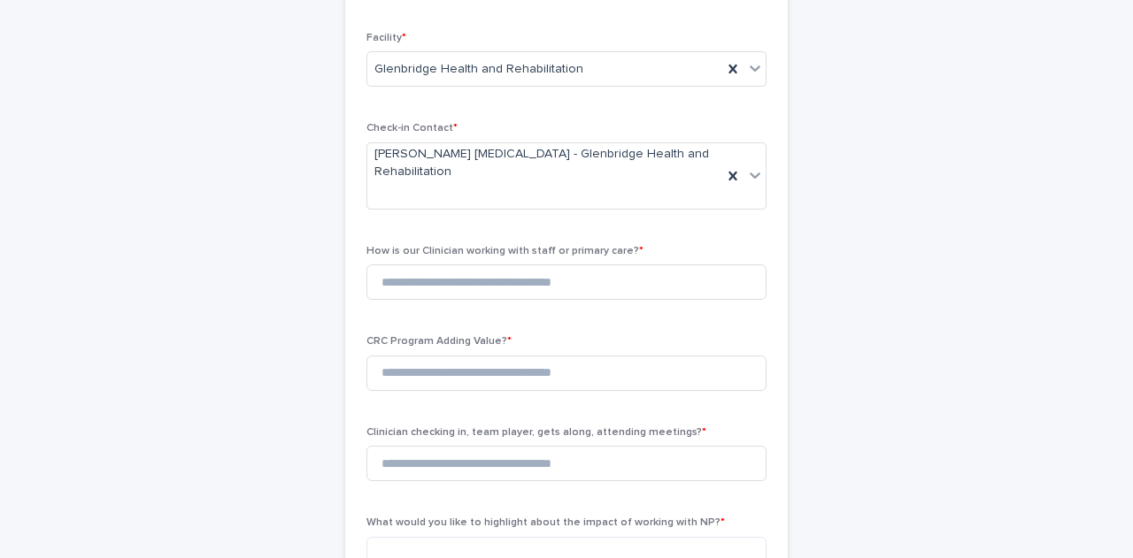
scroll to position [235, 0]
click at [584, 263] on input at bounding box center [566, 280] width 400 height 35
type input "*"
click at [472, 354] on input at bounding box center [566, 371] width 400 height 35
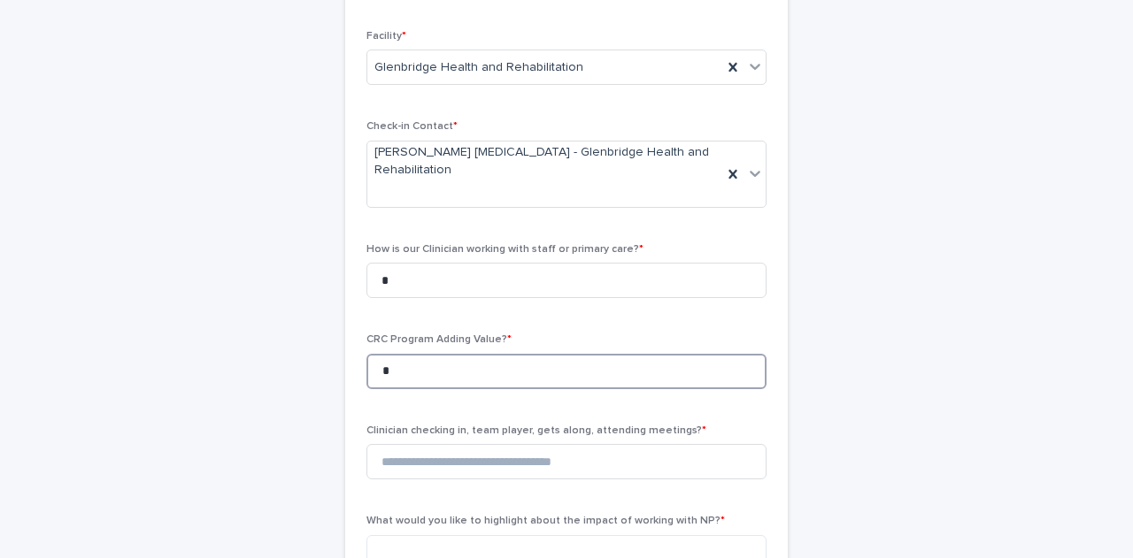
type input "*"
click at [850, 373] on div "**********" at bounding box center [566, 518] width 867 height 1390
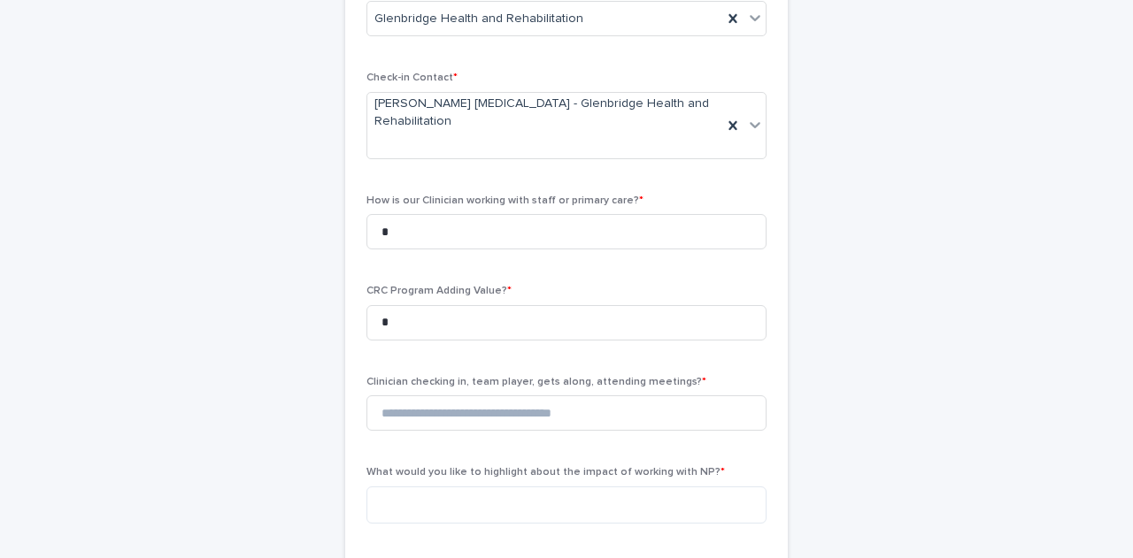
scroll to position [342, 0]
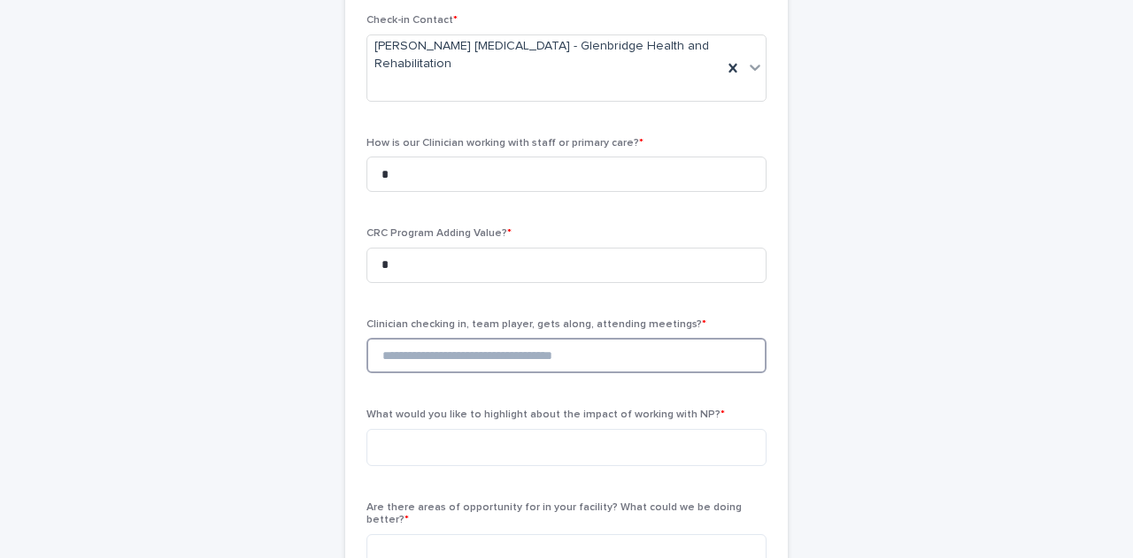
click at [465, 338] on input at bounding box center [566, 355] width 400 height 35
type input "*"
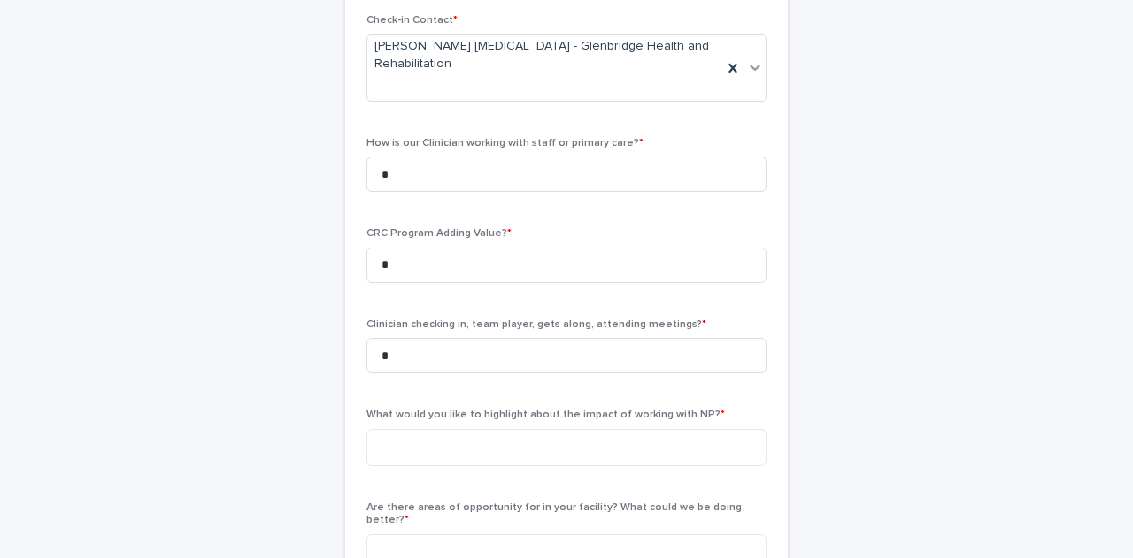
click at [819, 351] on div "**********" at bounding box center [566, 412] width 867 height 1390
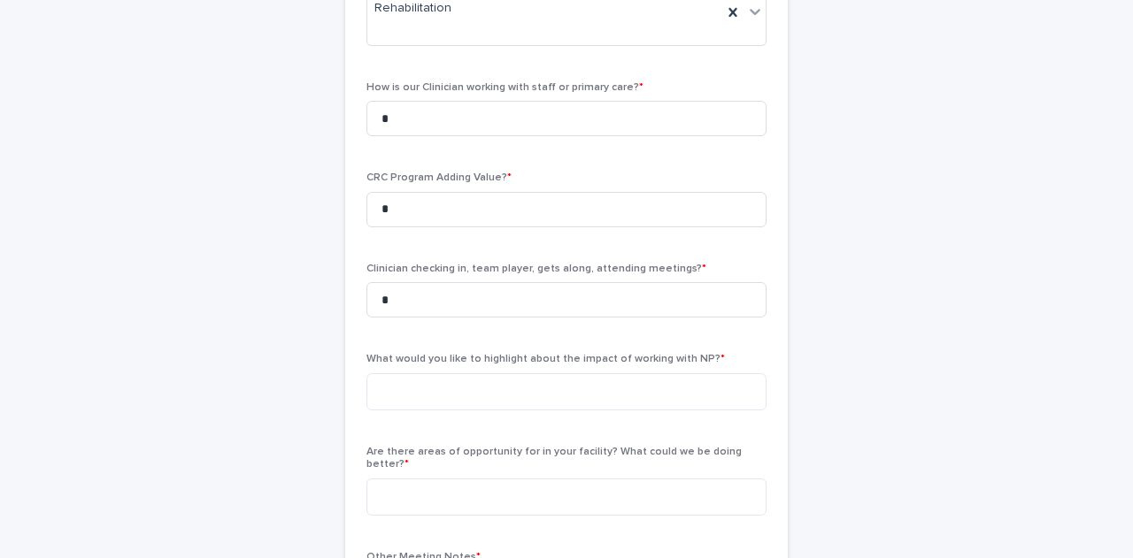
scroll to position [448, 0]
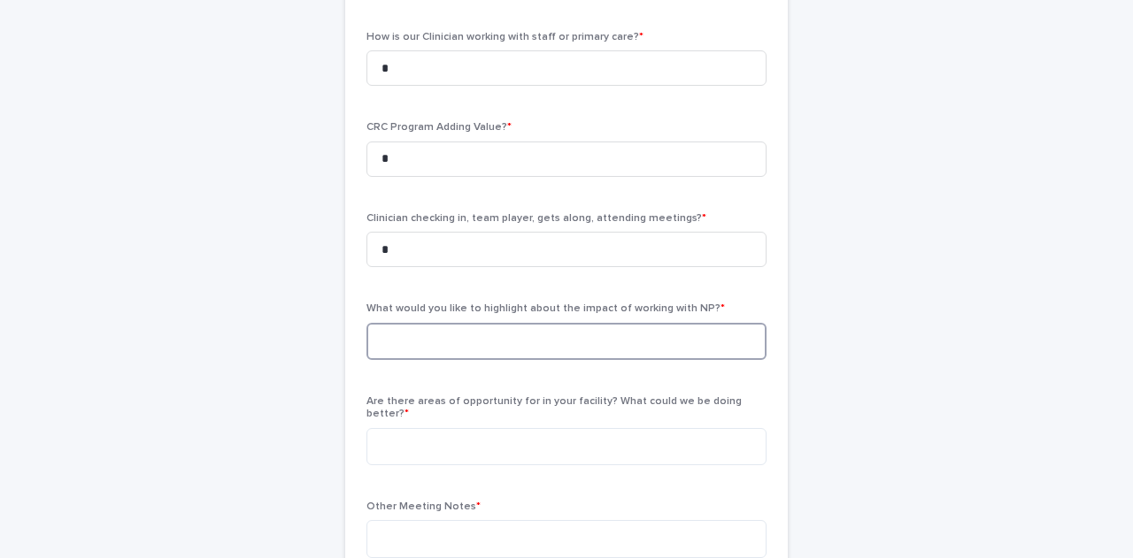
click at [621, 323] on textarea at bounding box center [566, 341] width 400 height 37
type textarea "**********"
click at [646, 428] on textarea at bounding box center [566, 446] width 400 height 37
type textarea "***"
drag, startPoint x: 857, startPoint y: 333, endPoint x: 844, endPoint y: 341, distance: 14.7
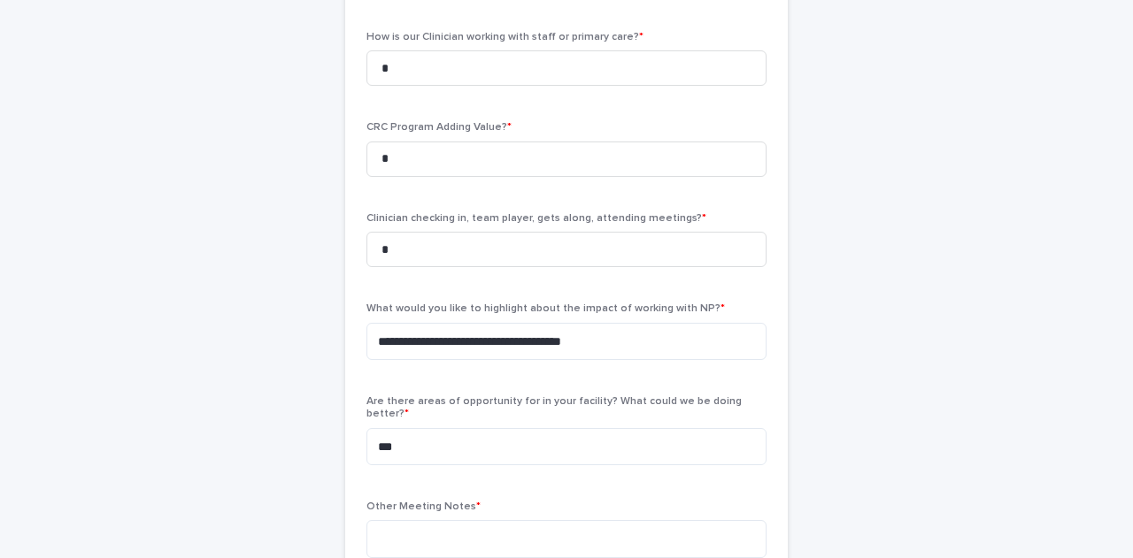
click at [844, 341] on div "**********" at bounding box center [566, 306] width 867 height 1390
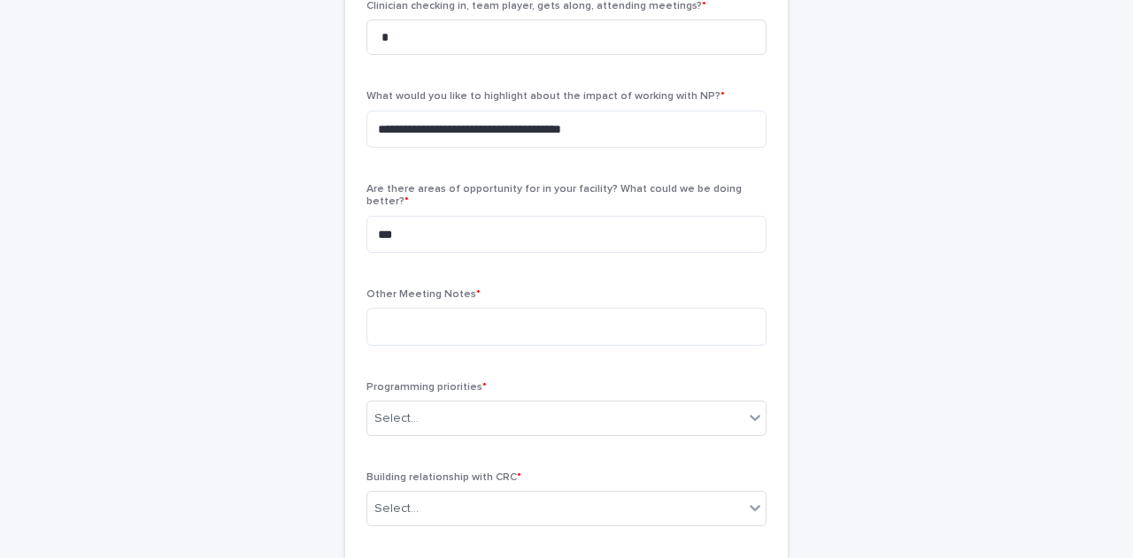
scroll to position [695, 0]
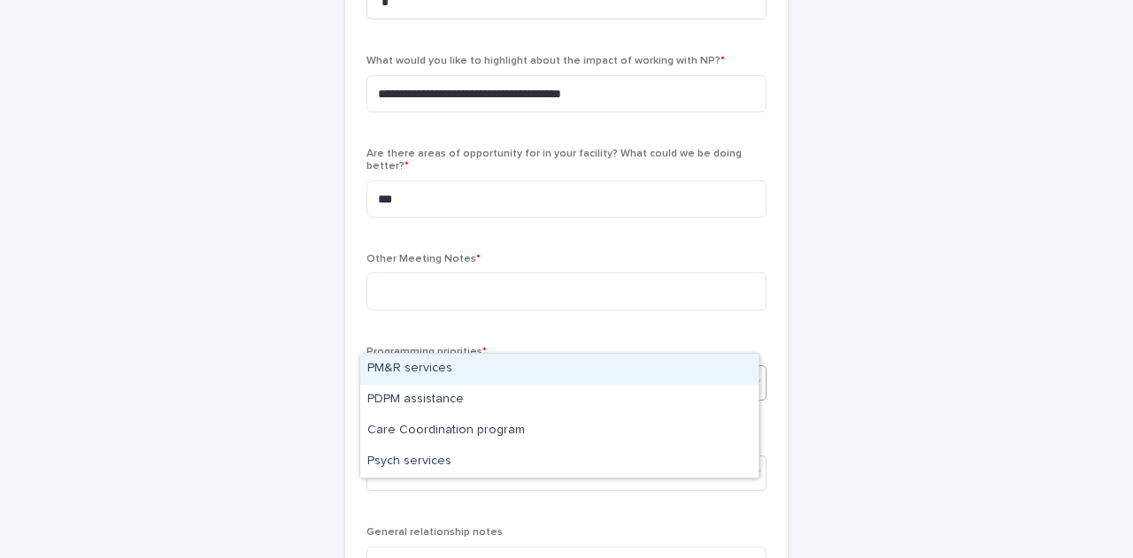
click at [431, 369] on div "Select..." at bounding box center [555, 383] width 376 height 29
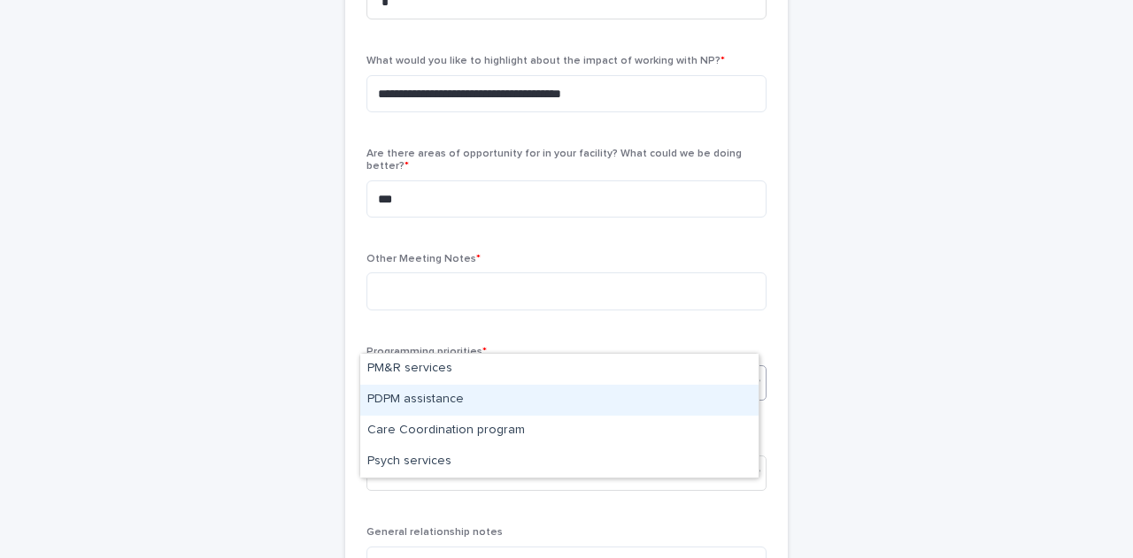
click at [882, 257] on div "**********" at bounding box center [566, 58] width 867 height 1390
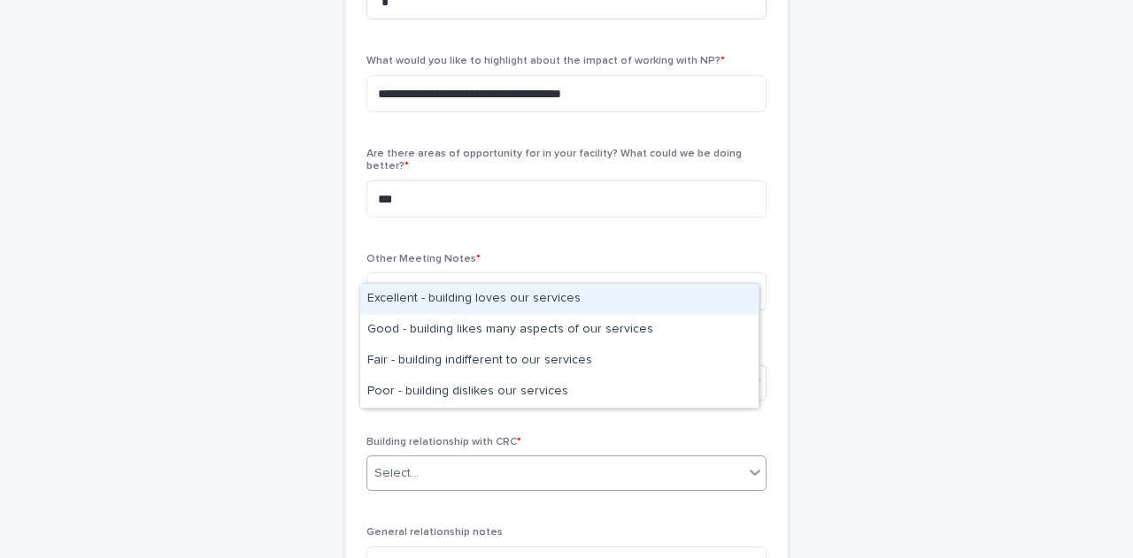
click at [491, 459] on div "Select..." at bounding box center [555, 473] width 376 height 29
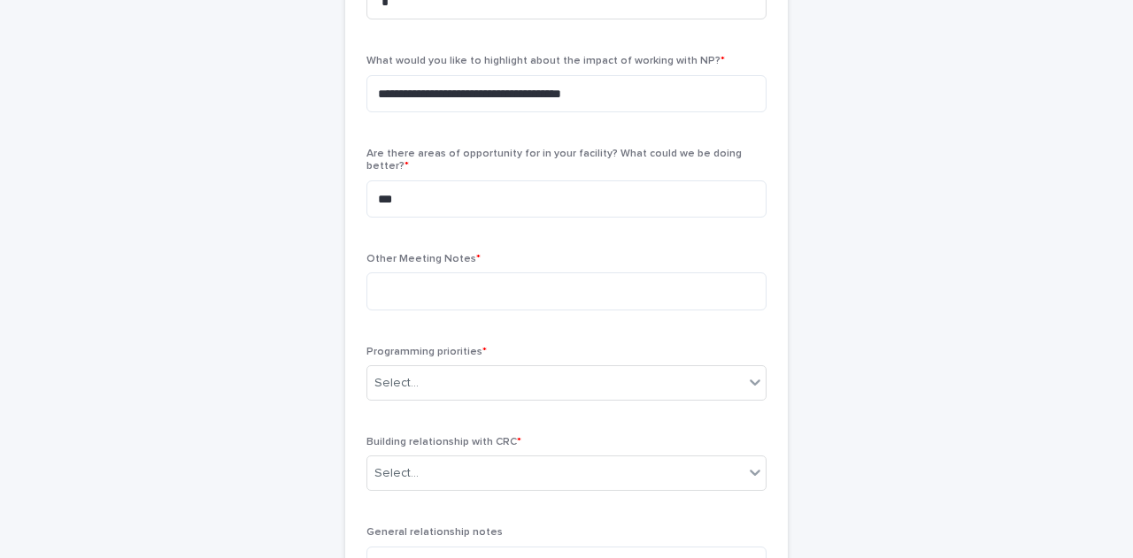
click at [809, 304] on div "**********" at bounding box center [566, 58] width 867 height 1390
click at [399, 273] on textarea at bounding box center [566, 291] width 400 height 37
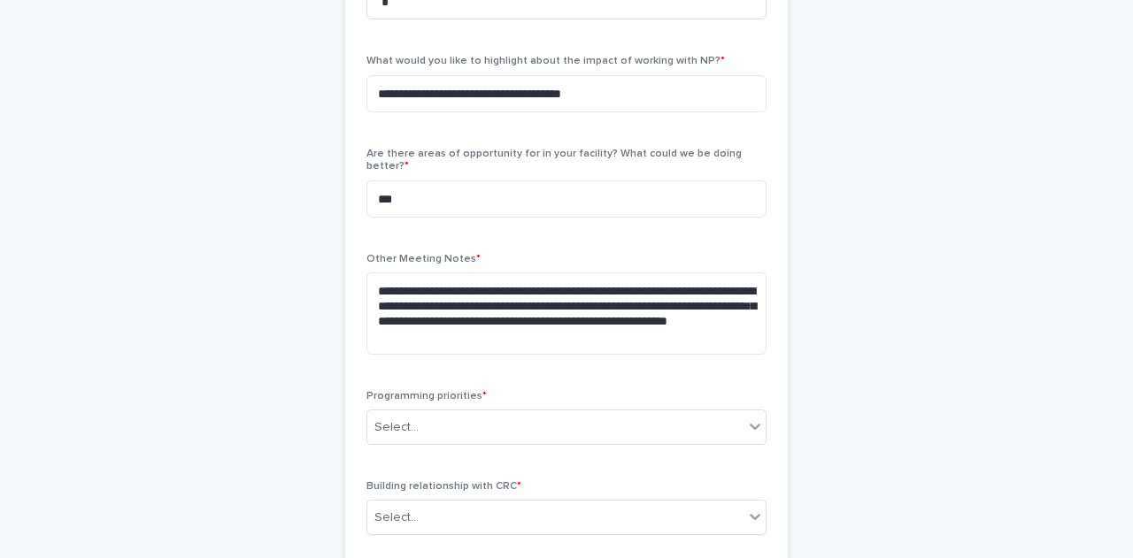
click at [570, 319] on div "**********" at bounding box center [566, 311] width 400 height 116
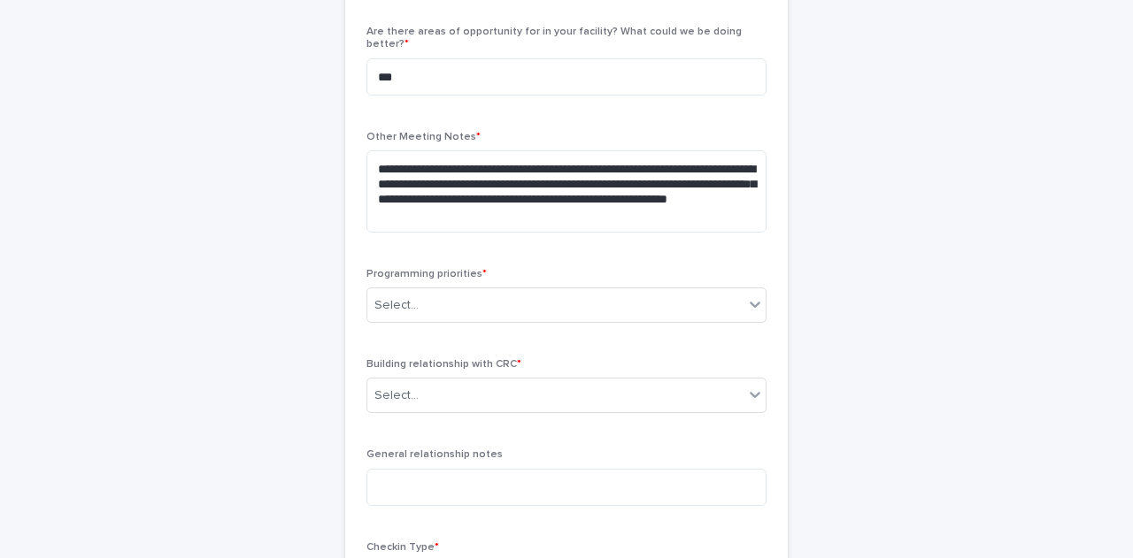
scroll to position [872, 0]
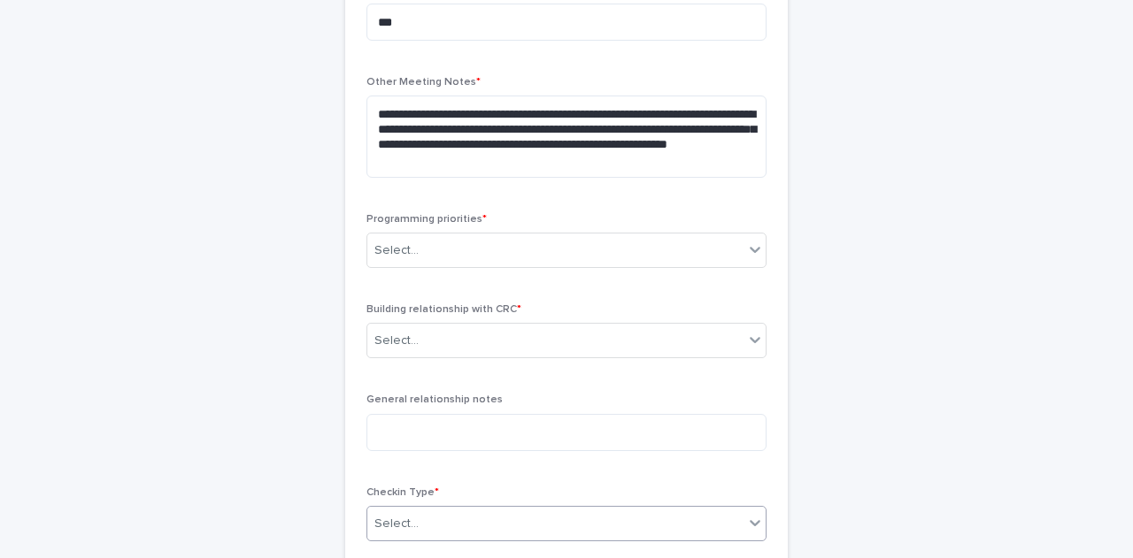
click at [416, 510] on div "Select..." at bounding box center [555, 524] width 376 height 29
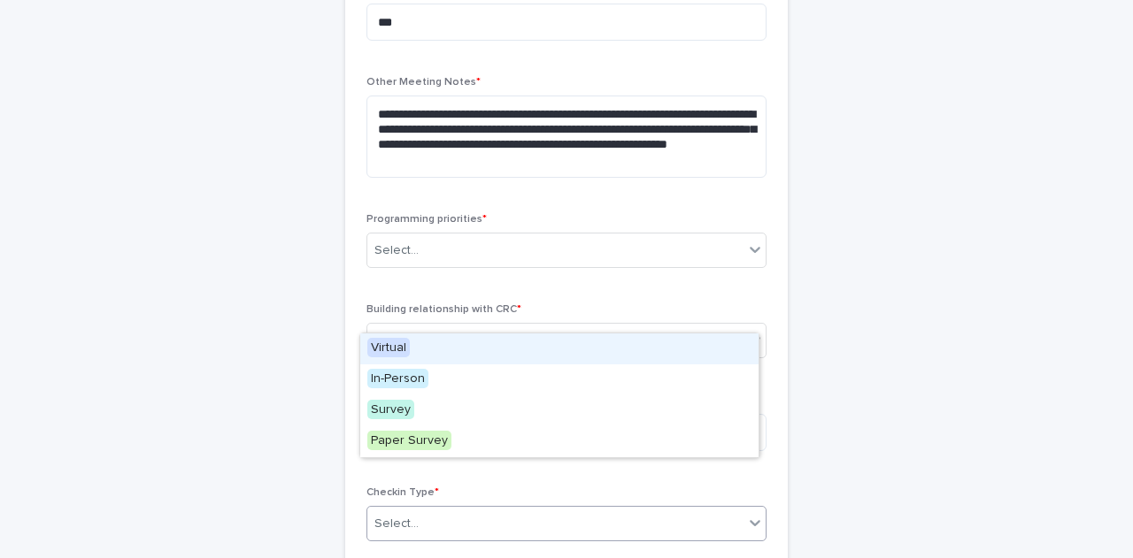
click at [457, 348] on div "Virtual" at bounding box center [559, 349] width 398 height 31
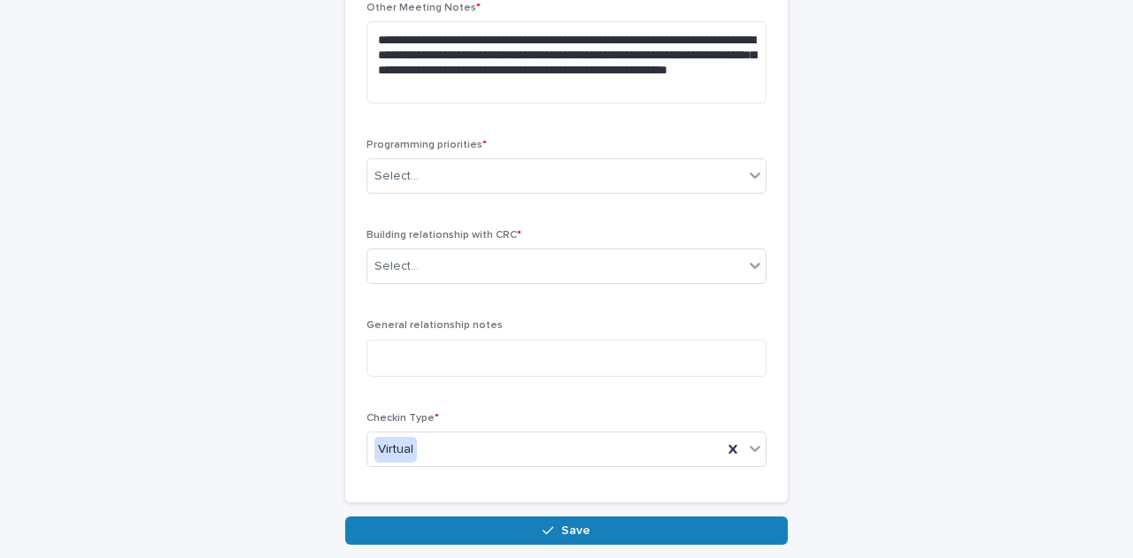
scroll to position [979, 0]
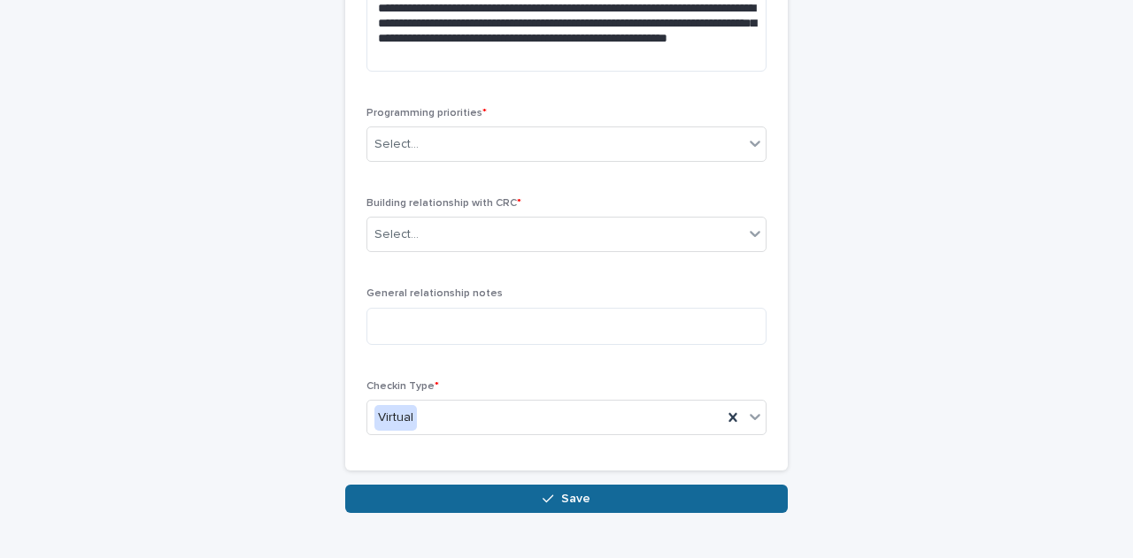
click at [637, 485] on button "Save" at bounding box center [566, 499] width 442 height 28
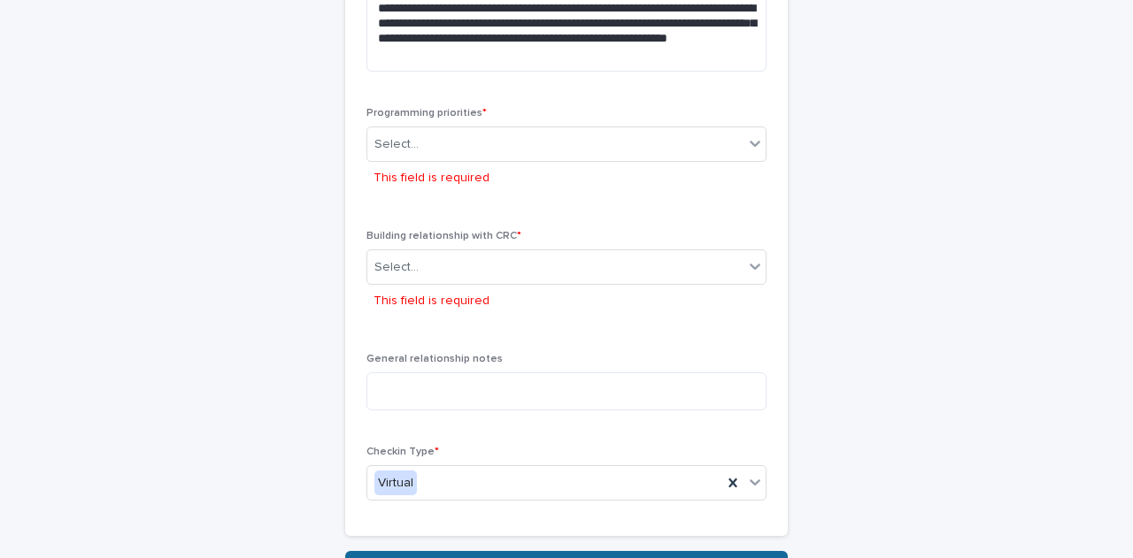
scroll to position [1038, 0]
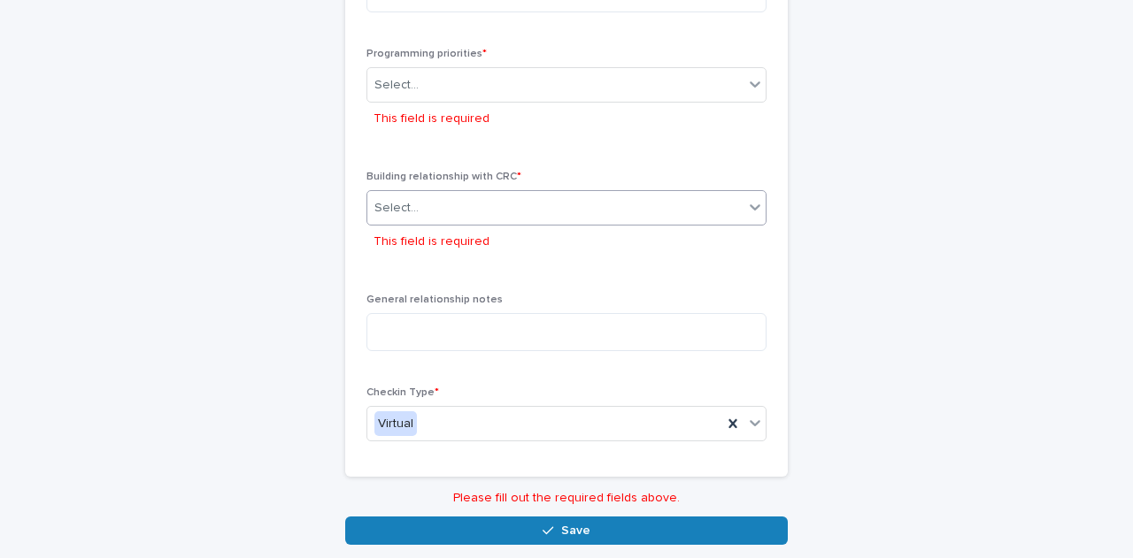
click at [556, 194] on div "Select..." at bounding box center [555, 208] width 376 height 29
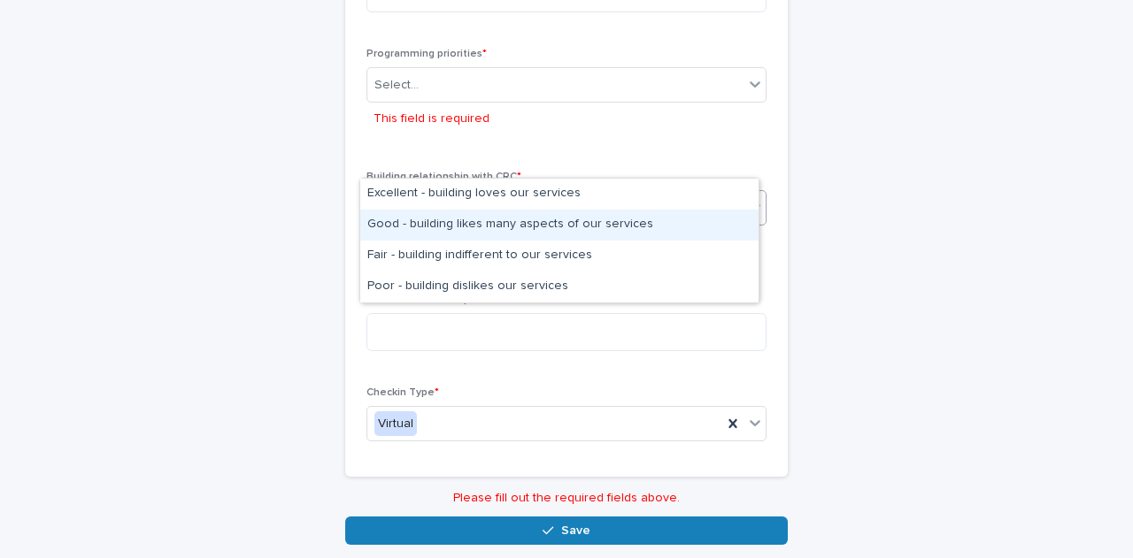
click at [657, 216] on div "Good - building likes many aspects of our services" at bounding box center [559, 225] width 398 height 31
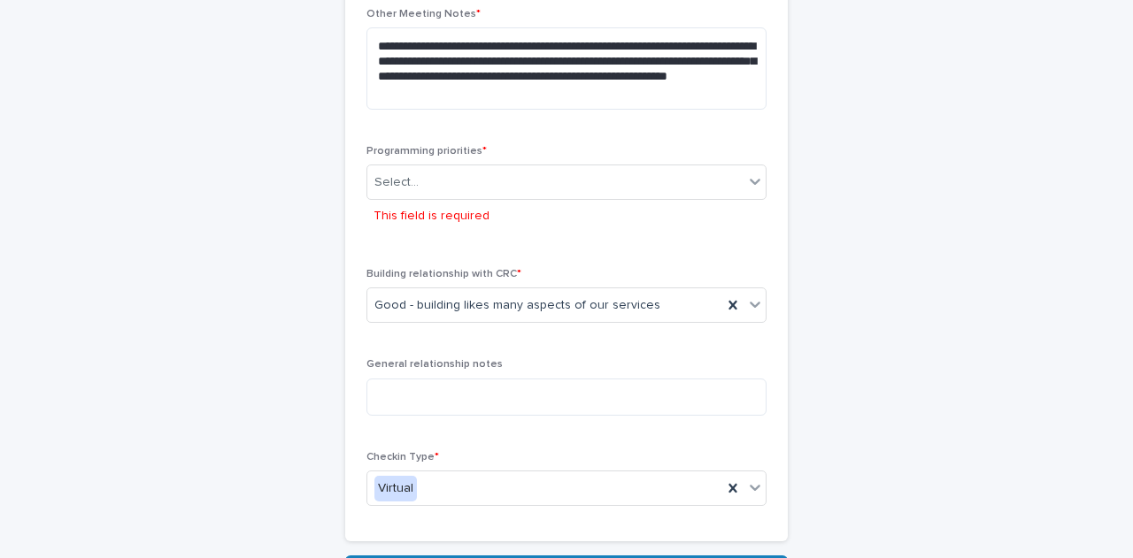
scroll to position [932, 0]
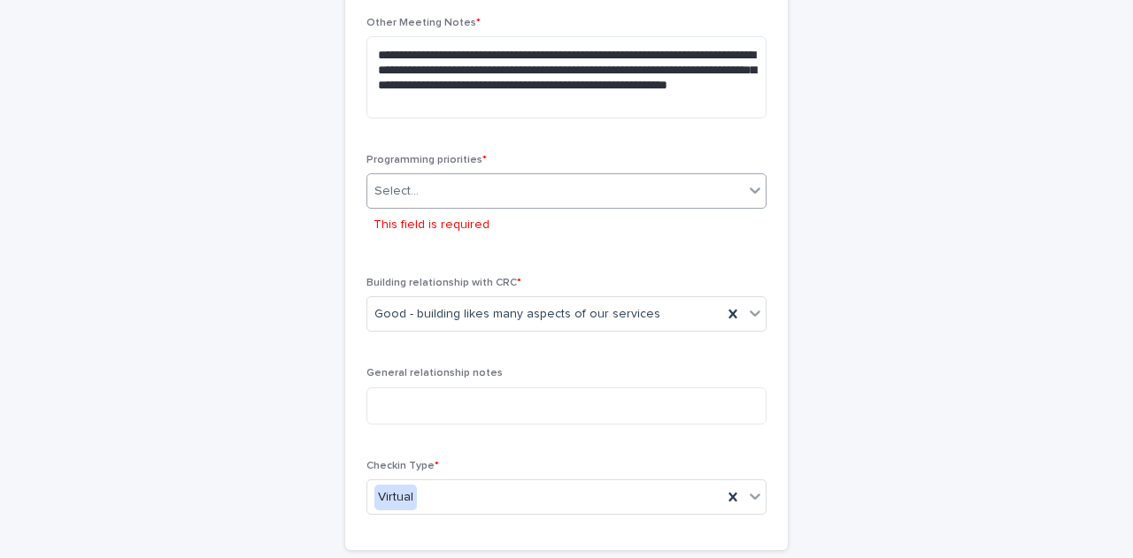
click at [749, 181] on icon at bounding box center [755, 190] width 18 height 18
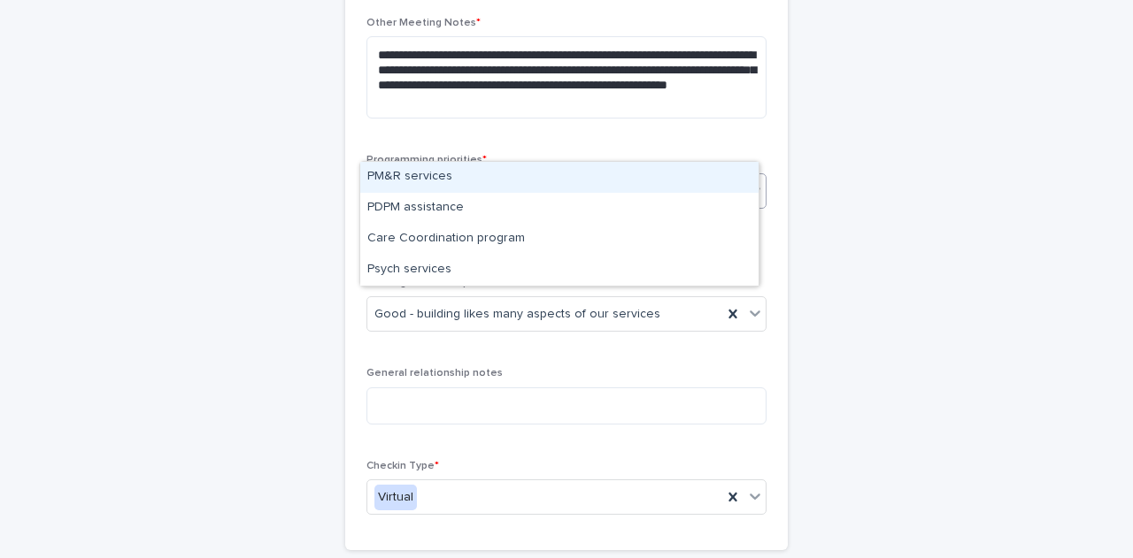
click at [577, 185] on div "PM&R services" at bounding box center [559, 177] width 398 height 31
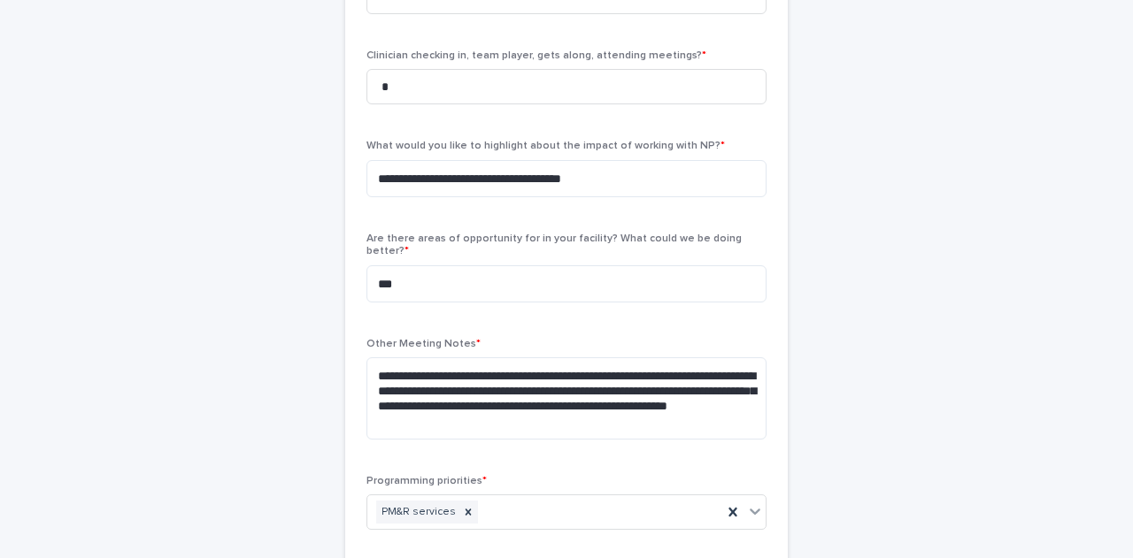
scroll to position [613, 0]
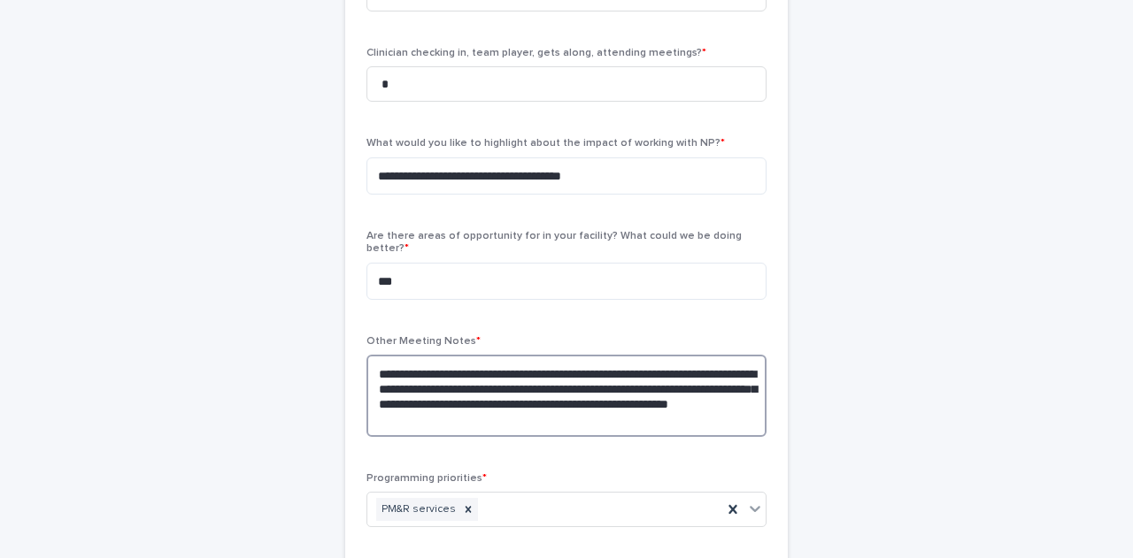
click at [661, 355] on textarea "**********" at bounding box center [566, 395] width 400 height 81
click at [596, 355] on textarea "**********" at bounding box center [566, 395] width 400 height 81
type textarea "**********"
click at [647, 397] on div "**********" at bounding box center [566, 393] width 400 height 116
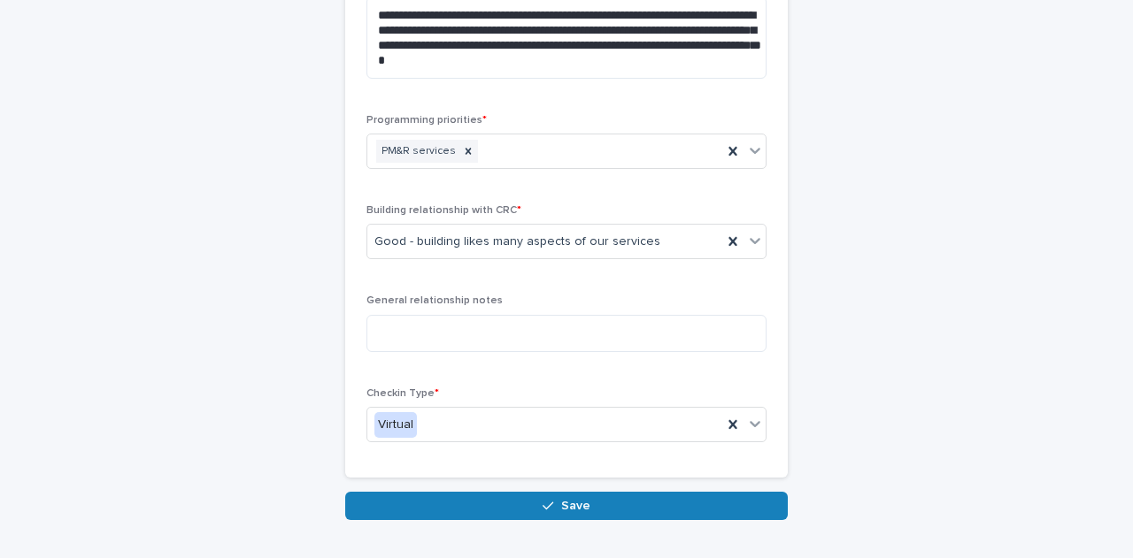
scroll to position [1023, 0]
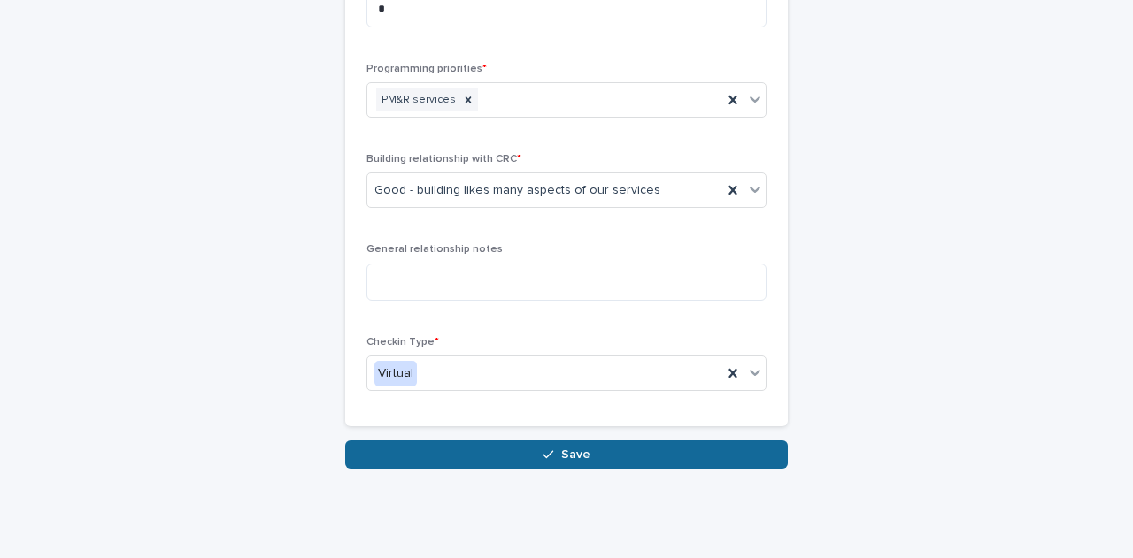
click at [635, 441] on button "Save" at bounding box center [566, 455] width 442 height 28
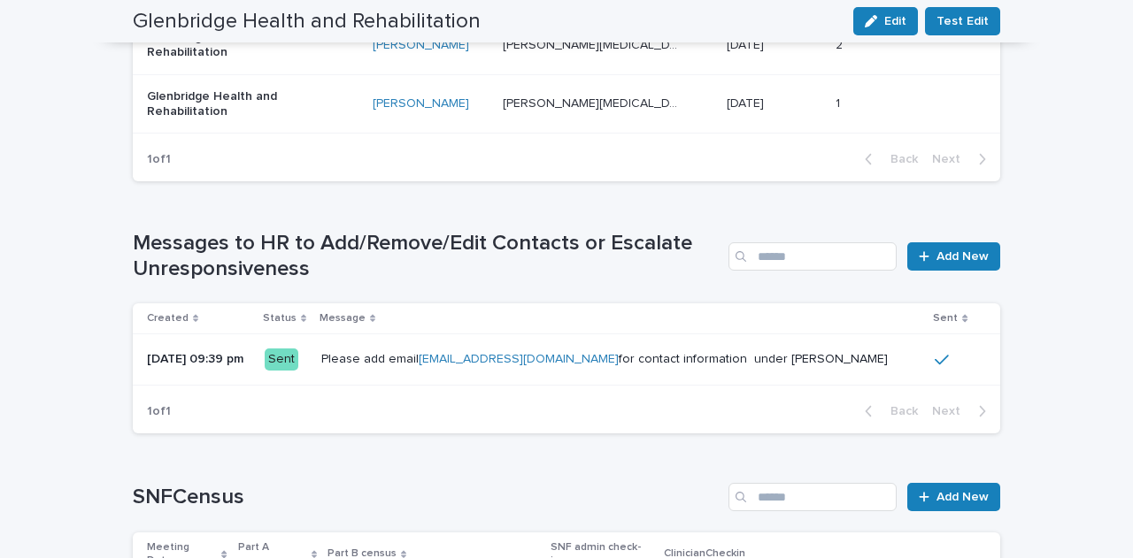
scroll to position [1573, 0]
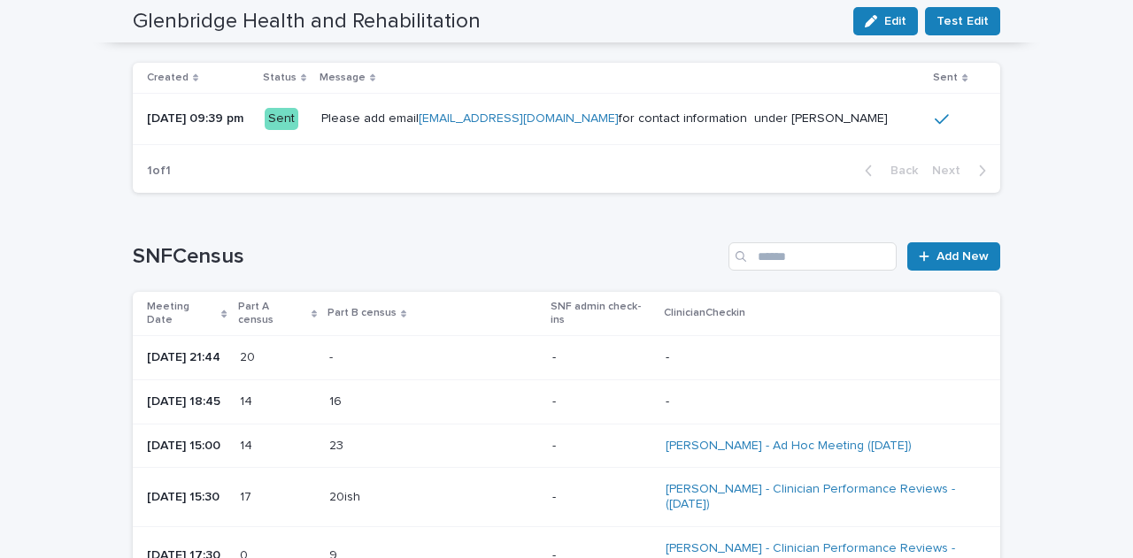
click at [1074, 325] on div "Loading... Saving… Loading... Saving… Glenbridge Health and Rehabilitation Edit…" at bounding box center [566, 70] width 1133 height 3173
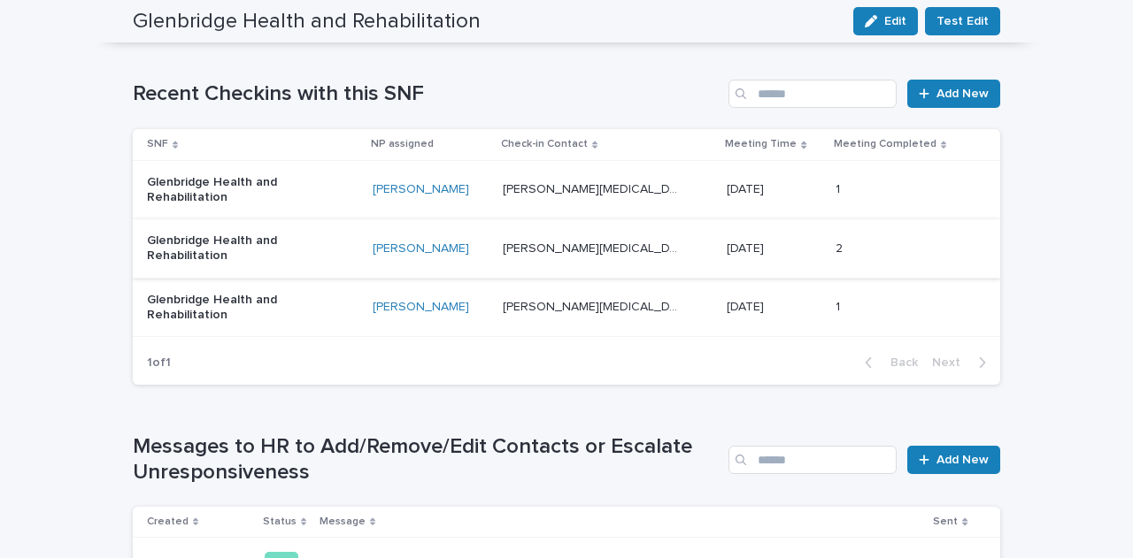
scroll to position [1175, 0]
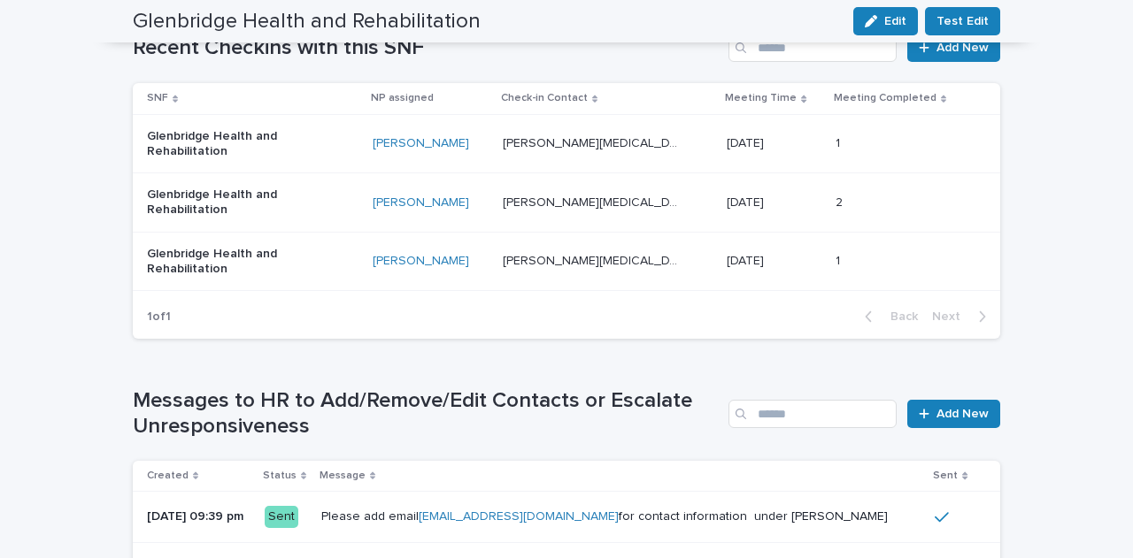
click at [835, 272] on div "1 1" at bounding box center [903, 261] width 136 height 29
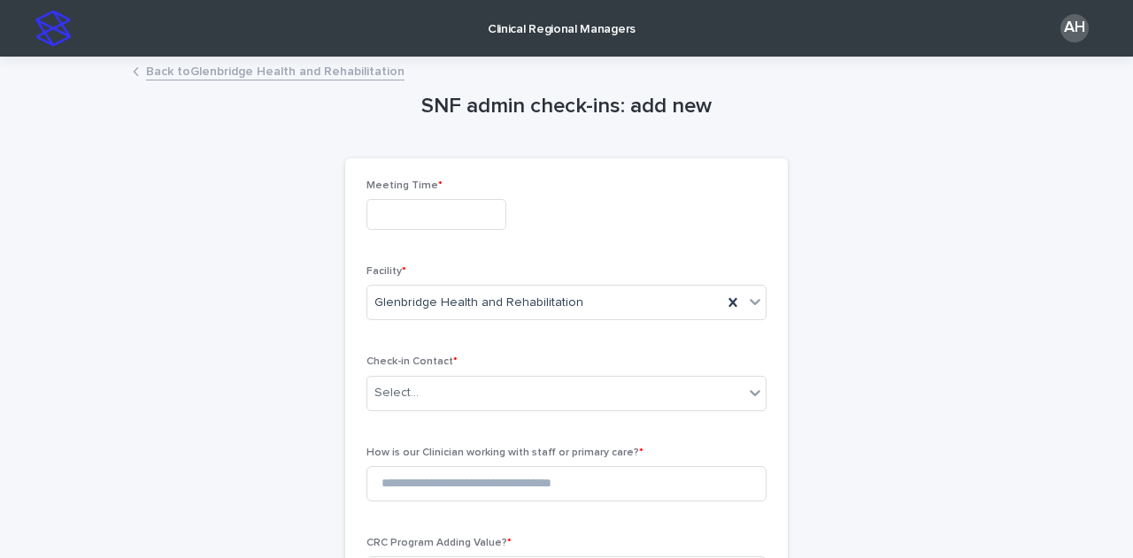
click at [590, 33] on p "Clinical Regional Managers" at bounding box center [562, 18] width 148 height 37
